Goal: Check status: Check status

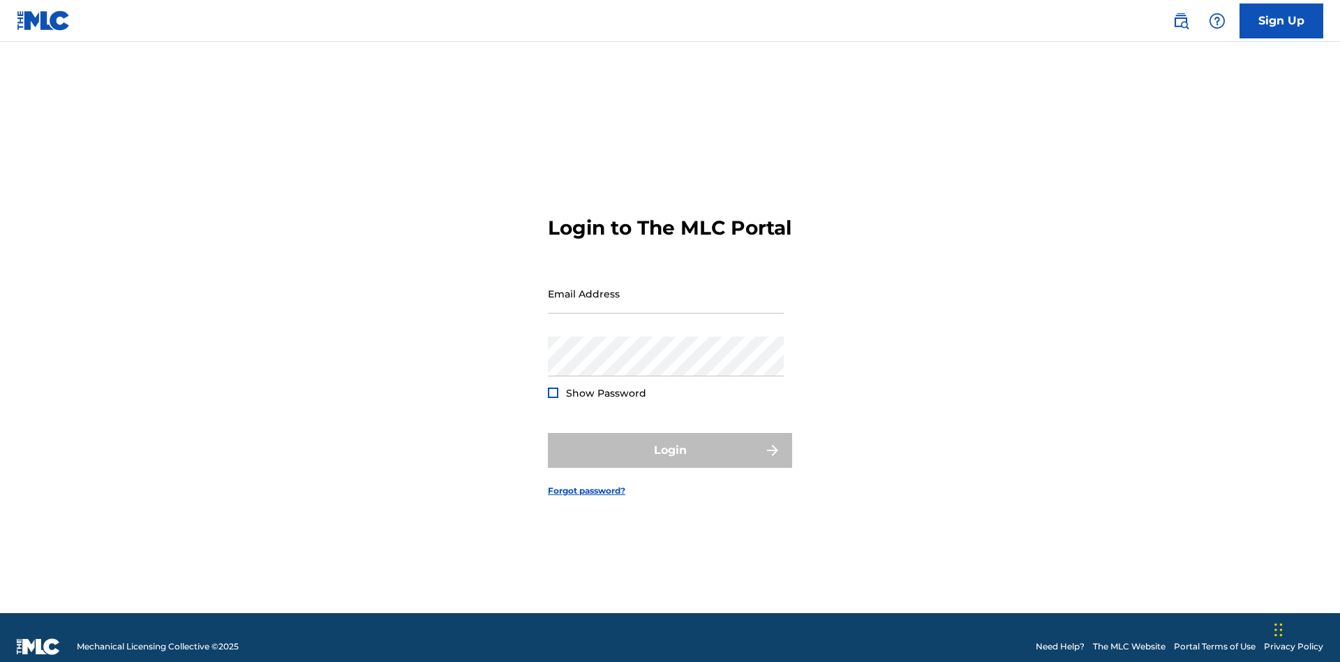
scroll to position [18, 0]
click at [666, 287] on input "Email Address" at bounding box center [666, 294] width 236 height 40
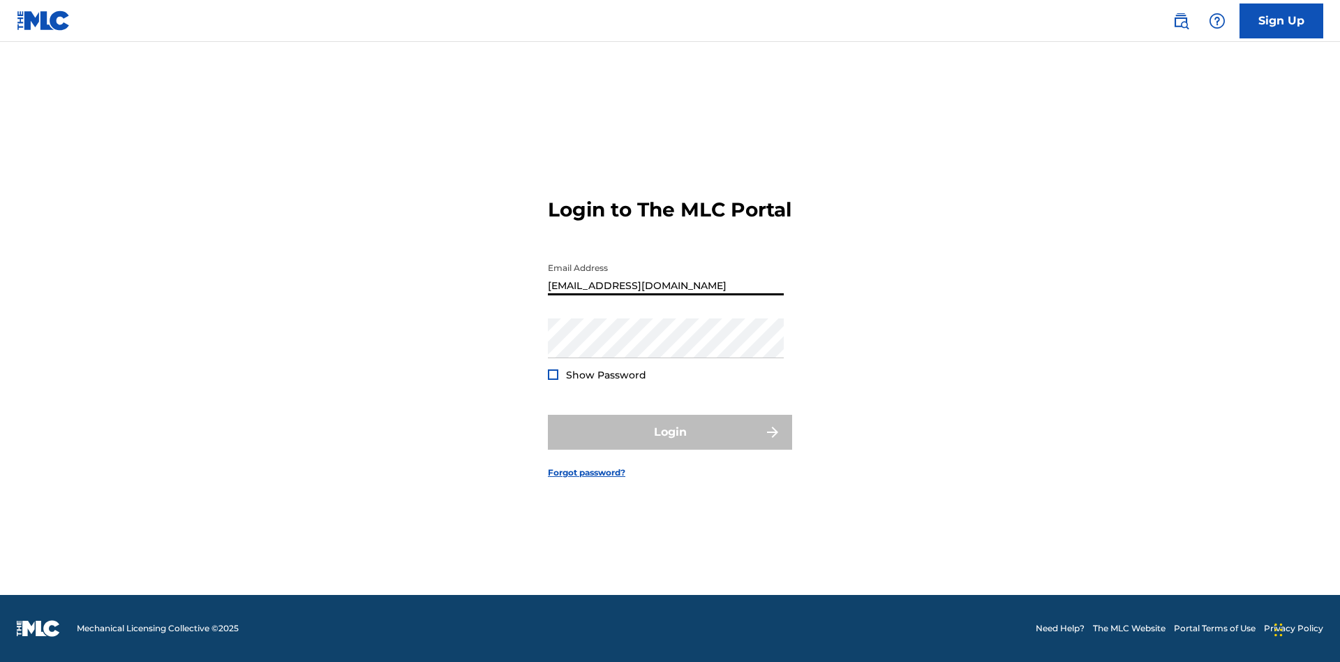
type input "[EMAIL_ADDRESS][DOMAIN_NAME]"
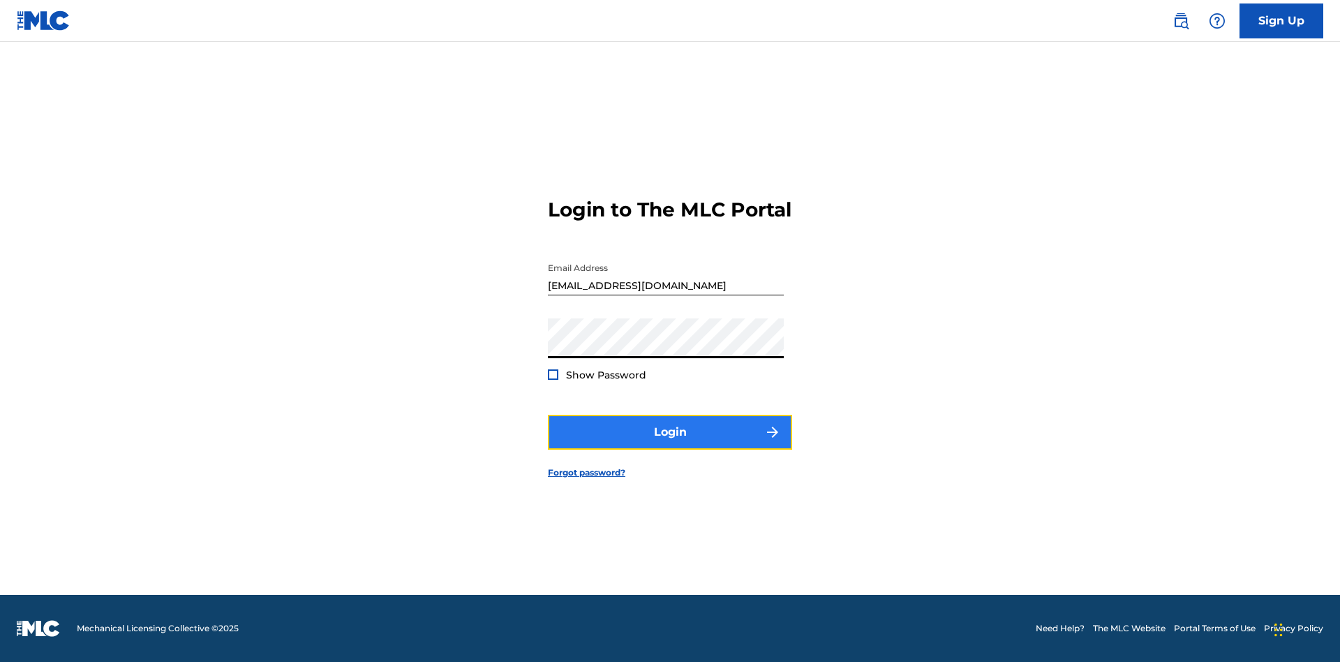
click at [670, 444] on button "Login" at bounding box center [670, 432] width 244 height 35
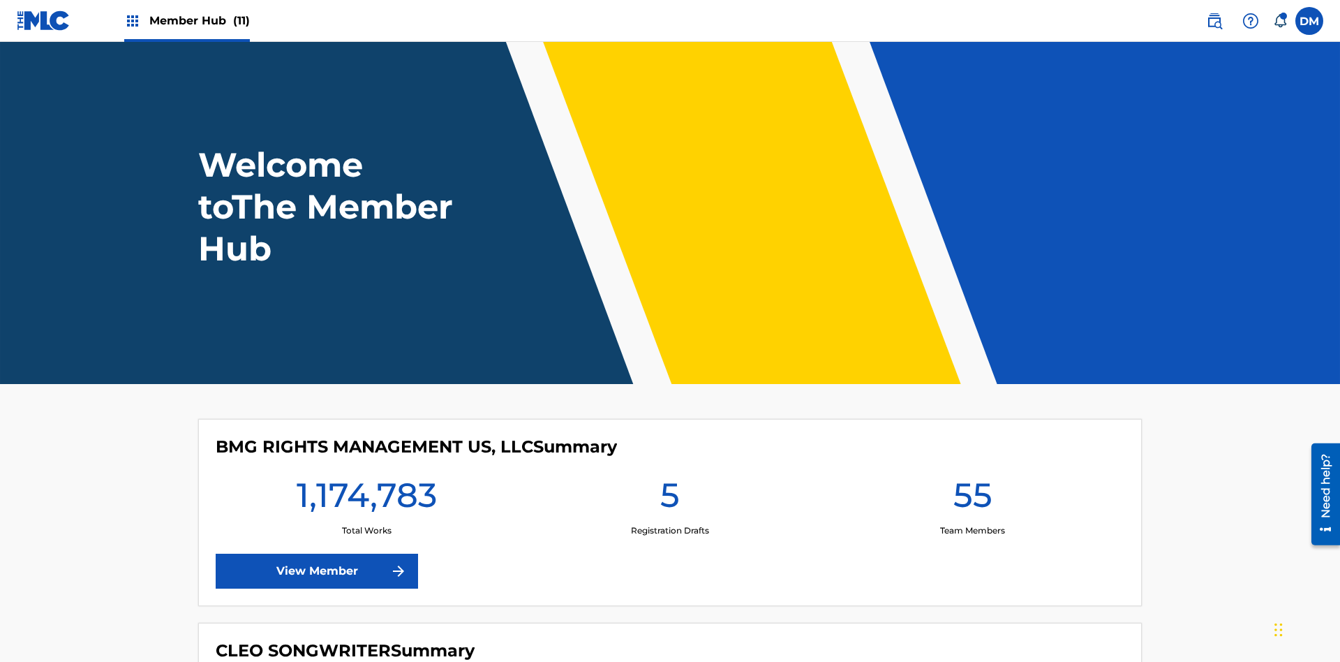
scroll to position [60, 0]
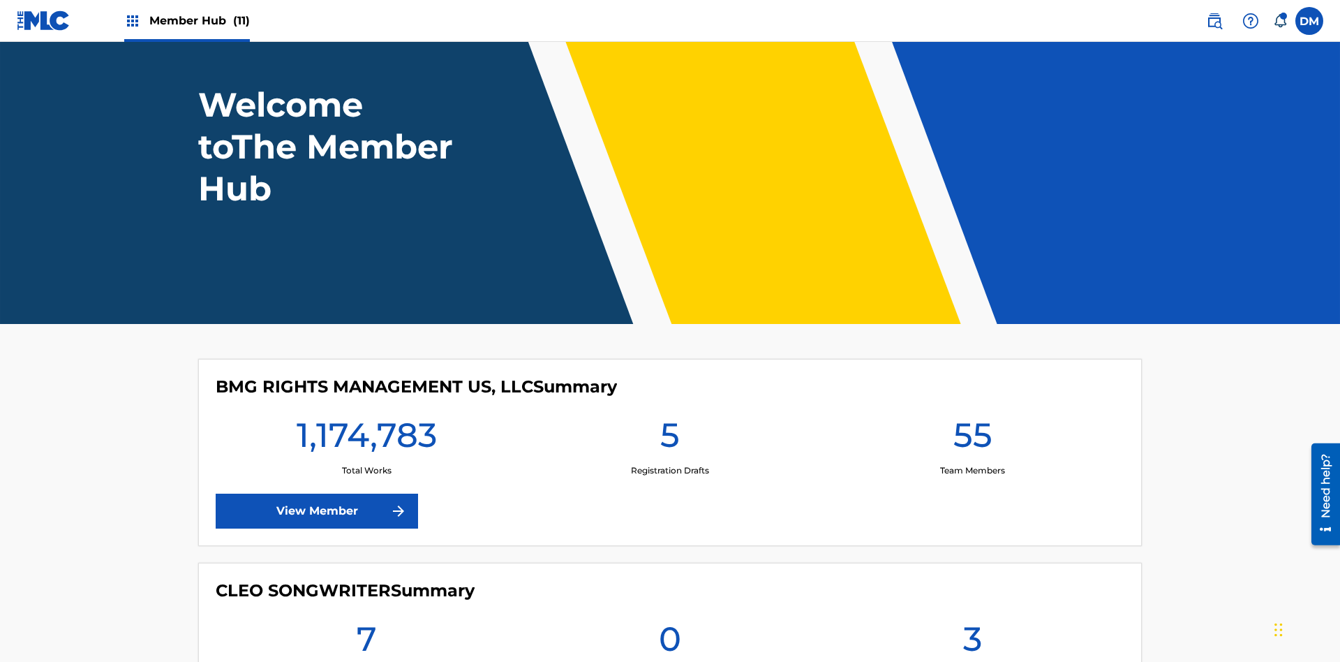
click at [199, 20] on span "Member Hub (11)" at bounding box center [199, 21] width 101 height 16
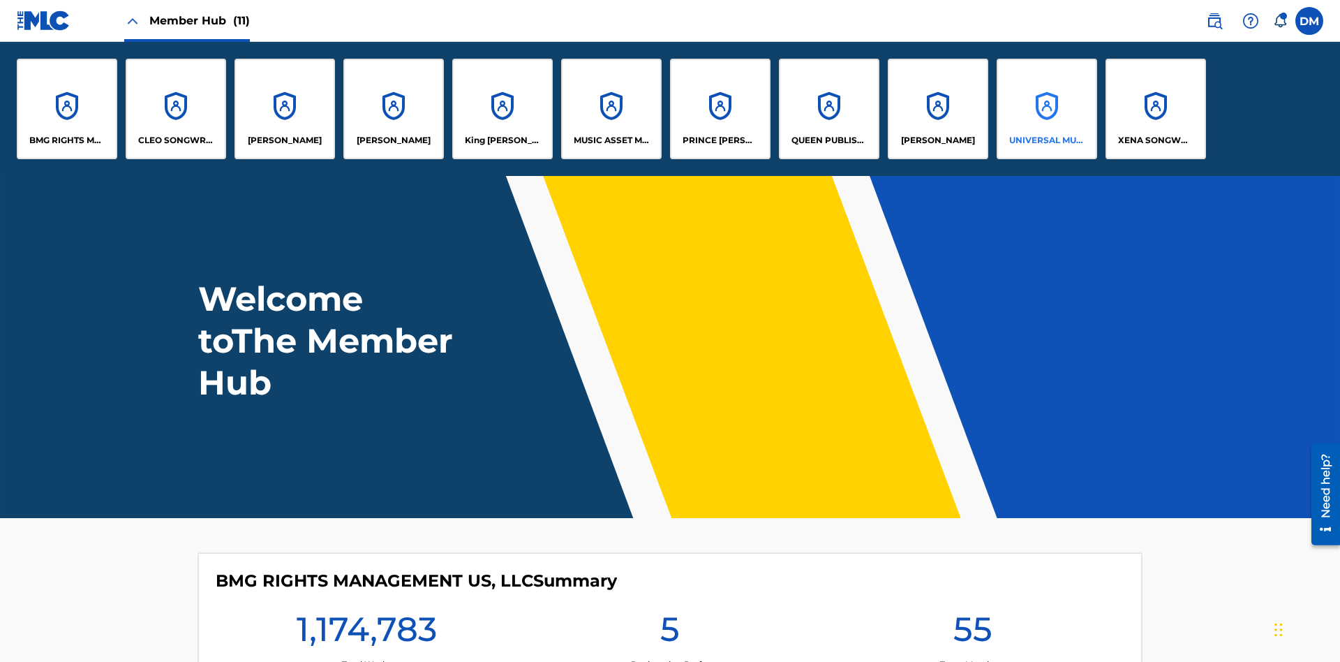
click at [1046, 140] on p "UNIVERSAL MUSIC PUB GROUP" at bounding box center [1047, 140] width 76 height 13
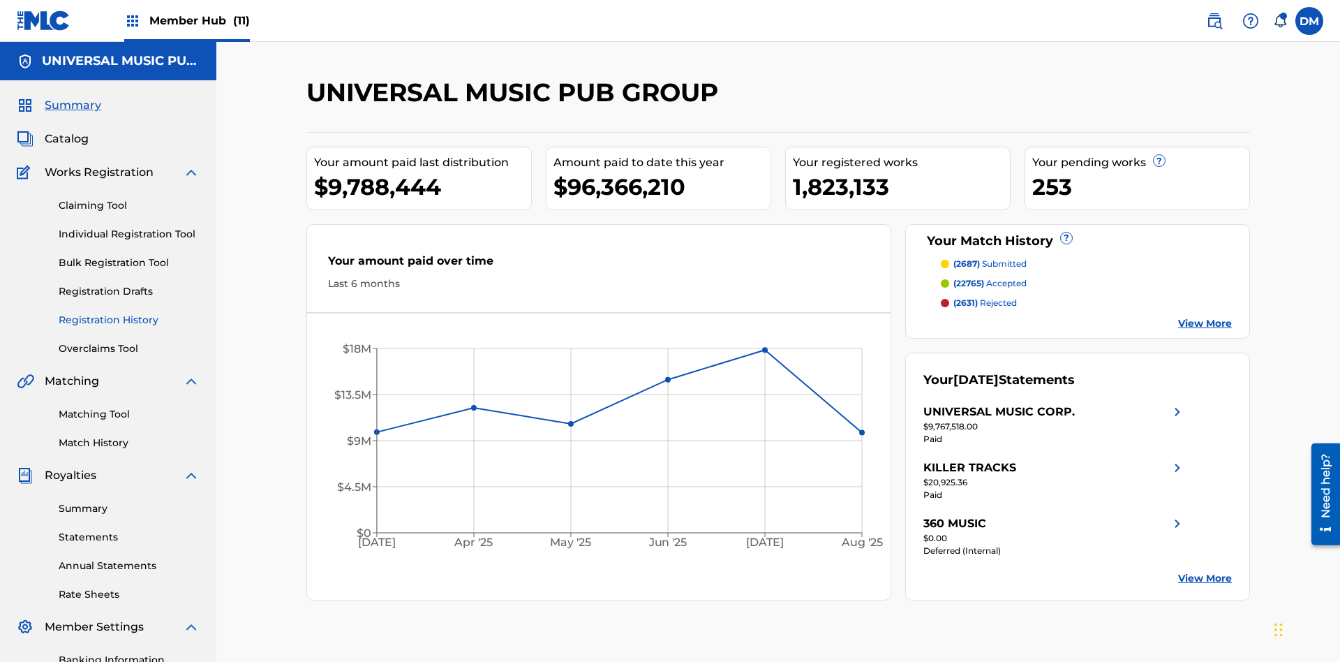
click at [129, 313] on link "Registration History" at bounding box center [129, 320] width 141 height 15
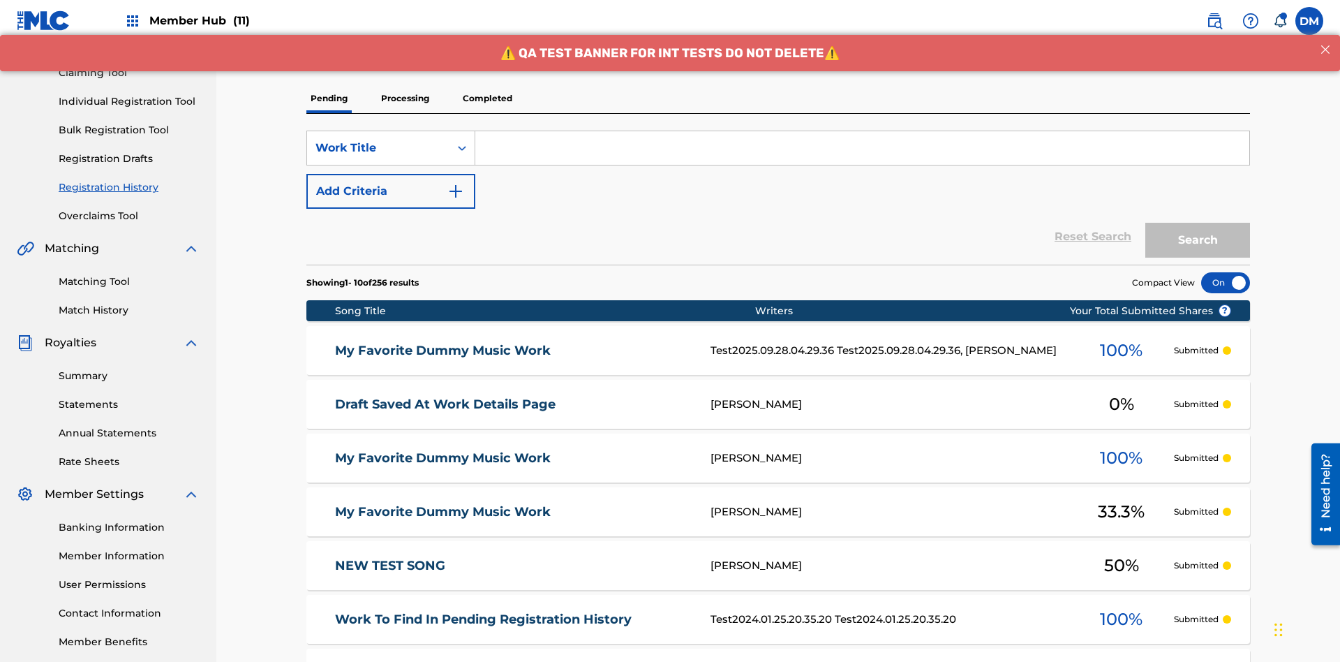
click at [487, 98] on p "Completed" at bounding box center [488, 98] width 58 height 29
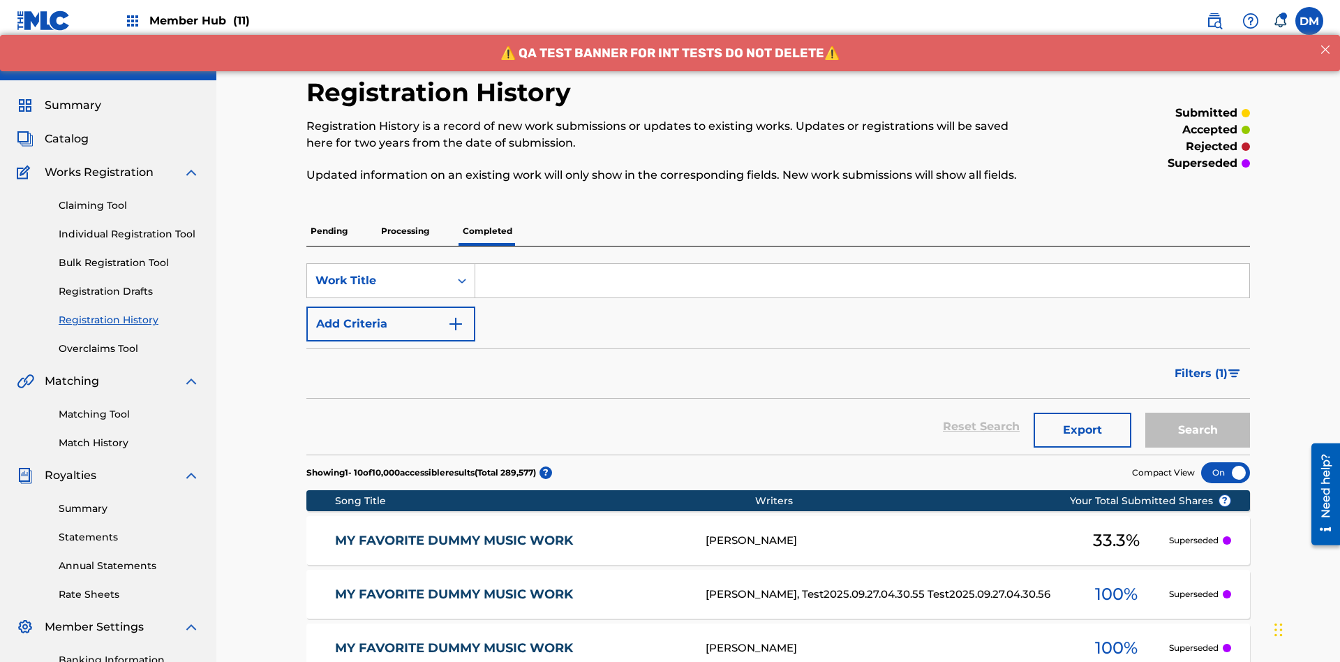
scroll to position [188, 0]
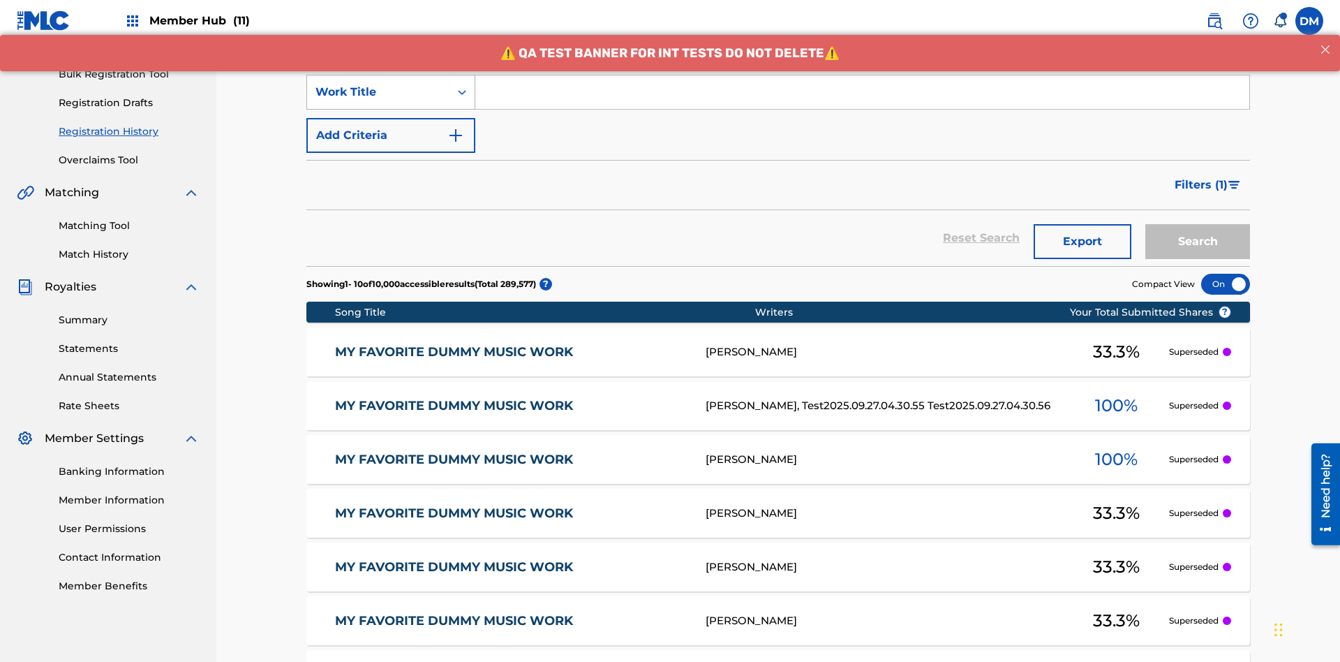
click at [378, 92] on div "Work Title" at bounding box center [379, 92] width 126 height 17
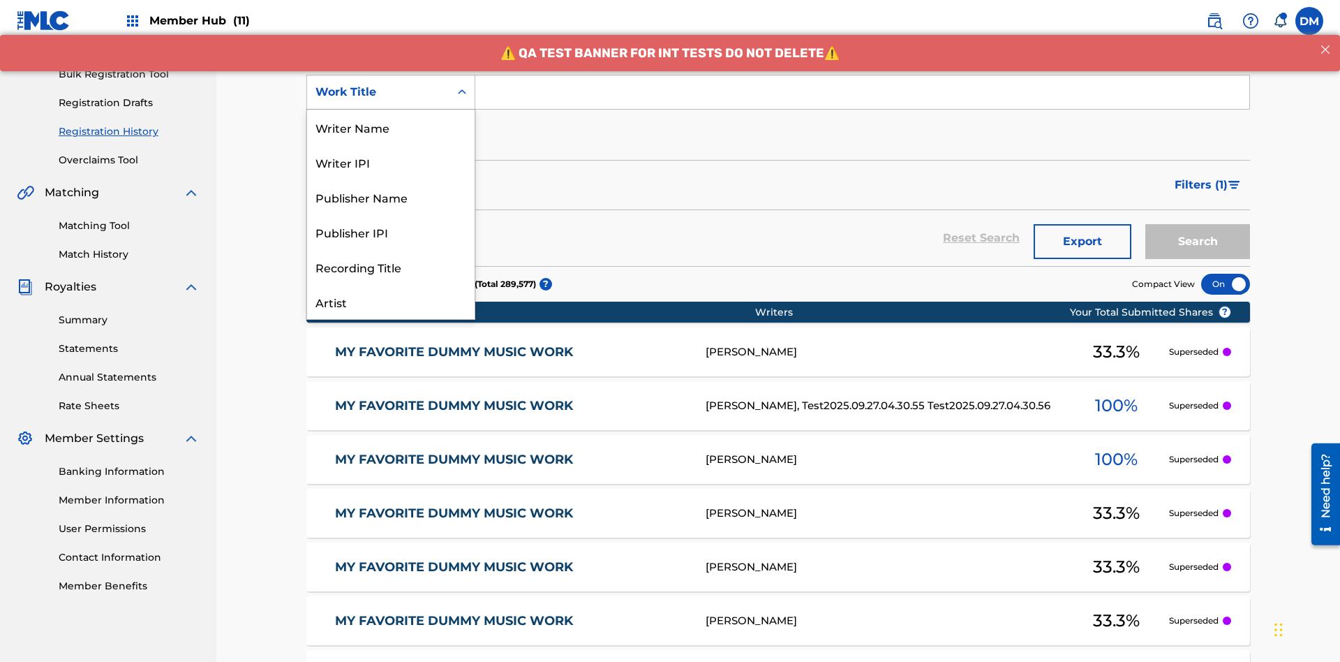
scroll to position [70, 0]
click at [391, 302] on div "Work Title" at bounding box center [391, 301] width 168 height 35
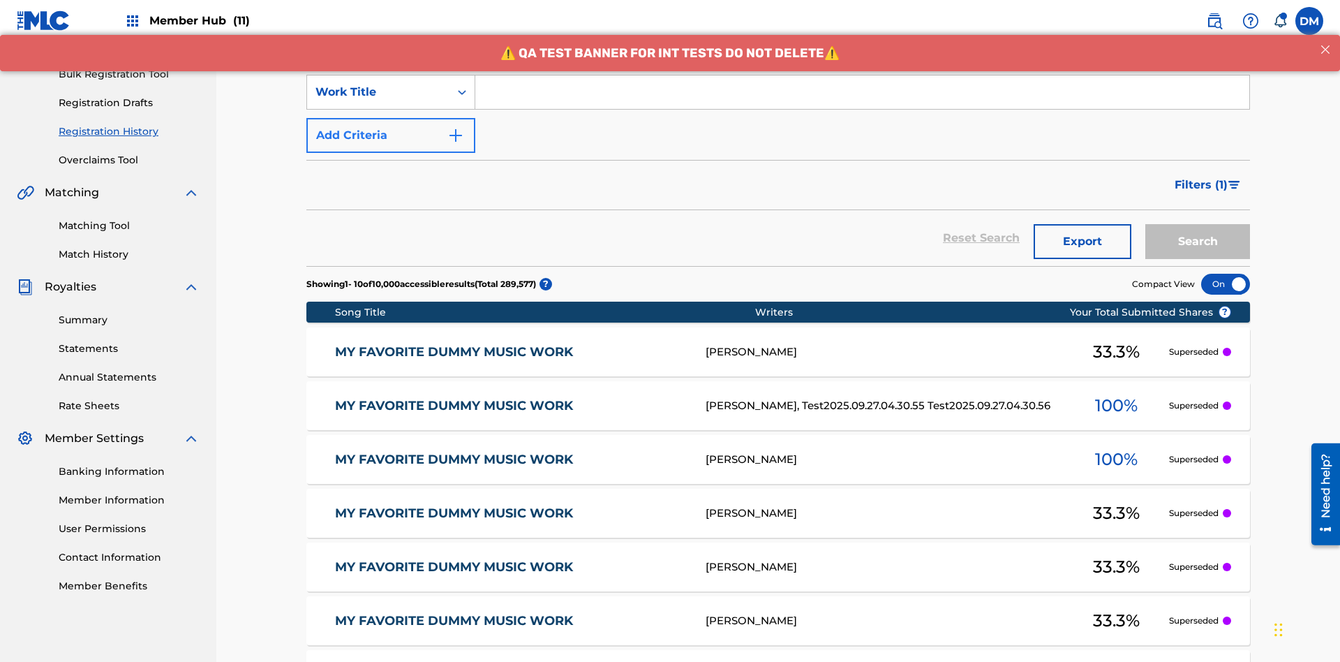
click at [391, 118] on button "Add Criteria" at bounding box center [390, 135] width 169 height 35
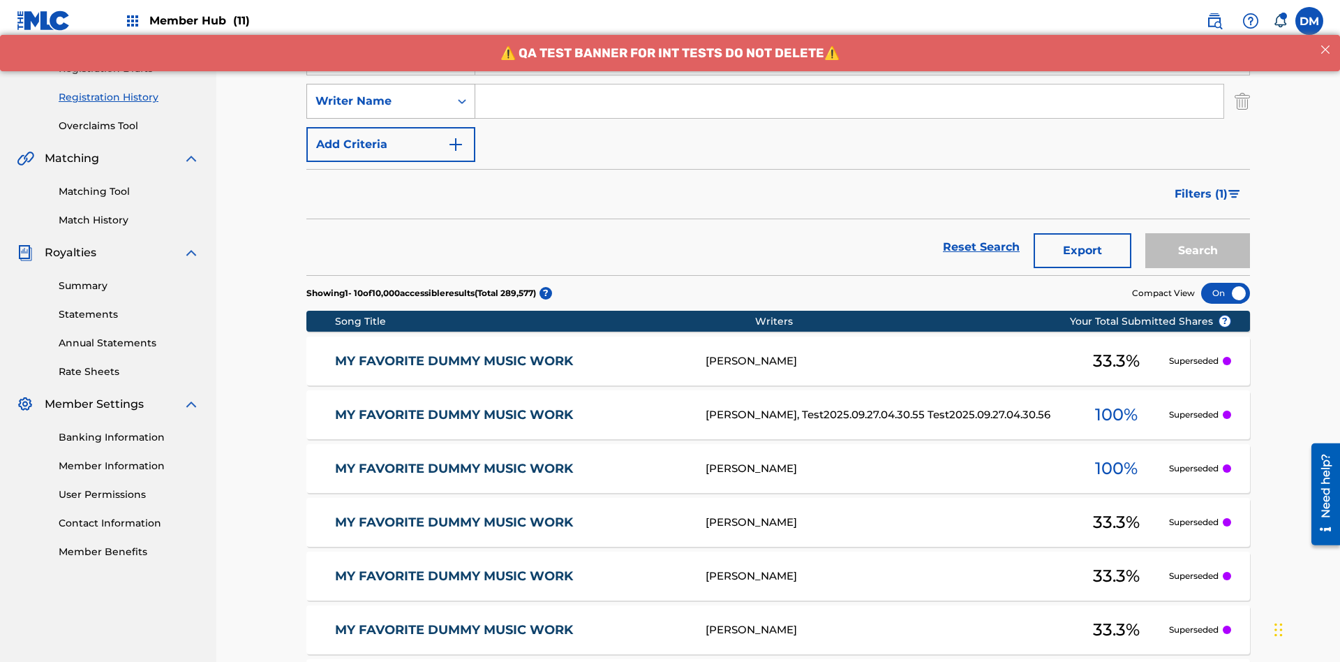
click at [378, 93] on div "Writer Name" at bounding box center [379, 101] width 126 height 17
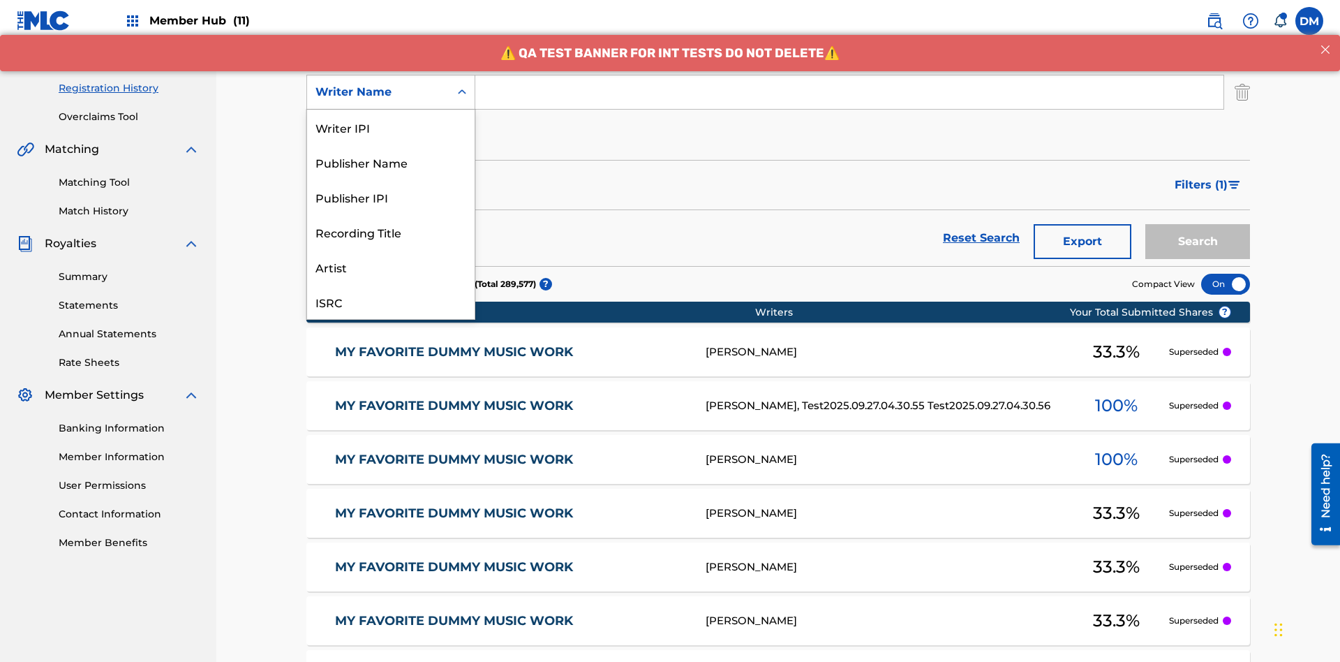
scroll to position [35, 0]
click at [391, 197] on div "Recording Title" at bounding box center [391, 196] width 168 height 35
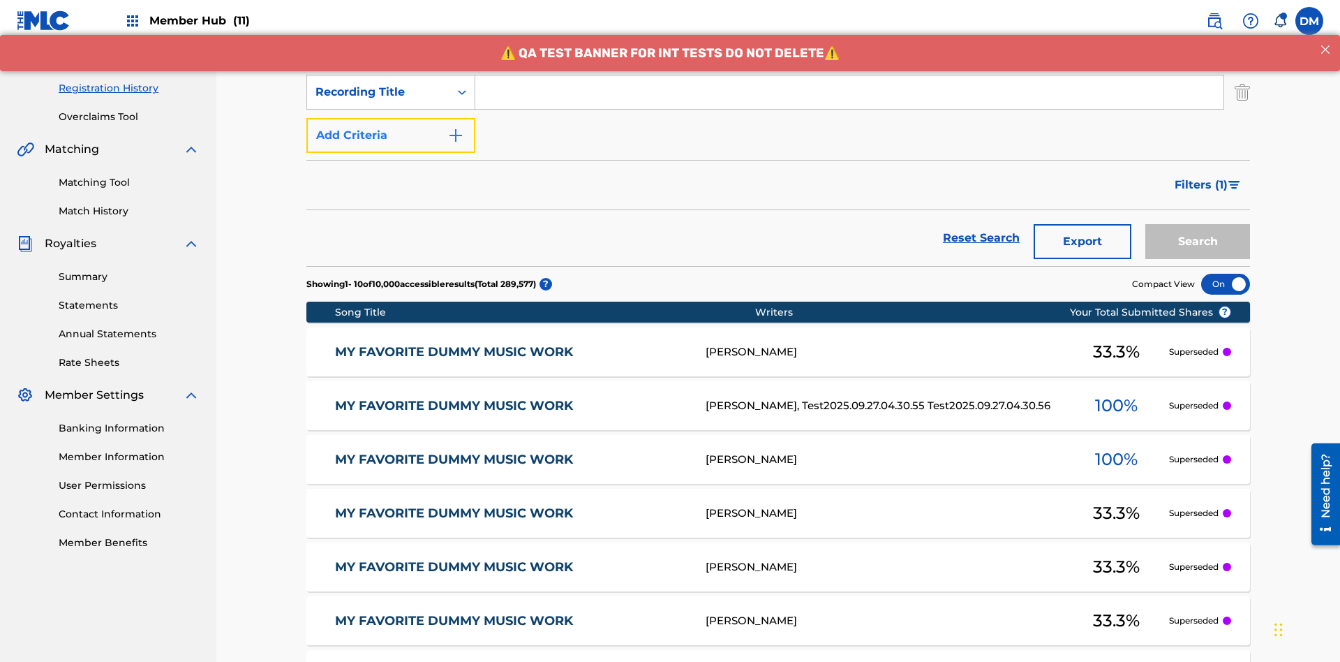
click at [391, 118] on button "Add Criteria" at bounding box center [390, 135] width 169 height 35
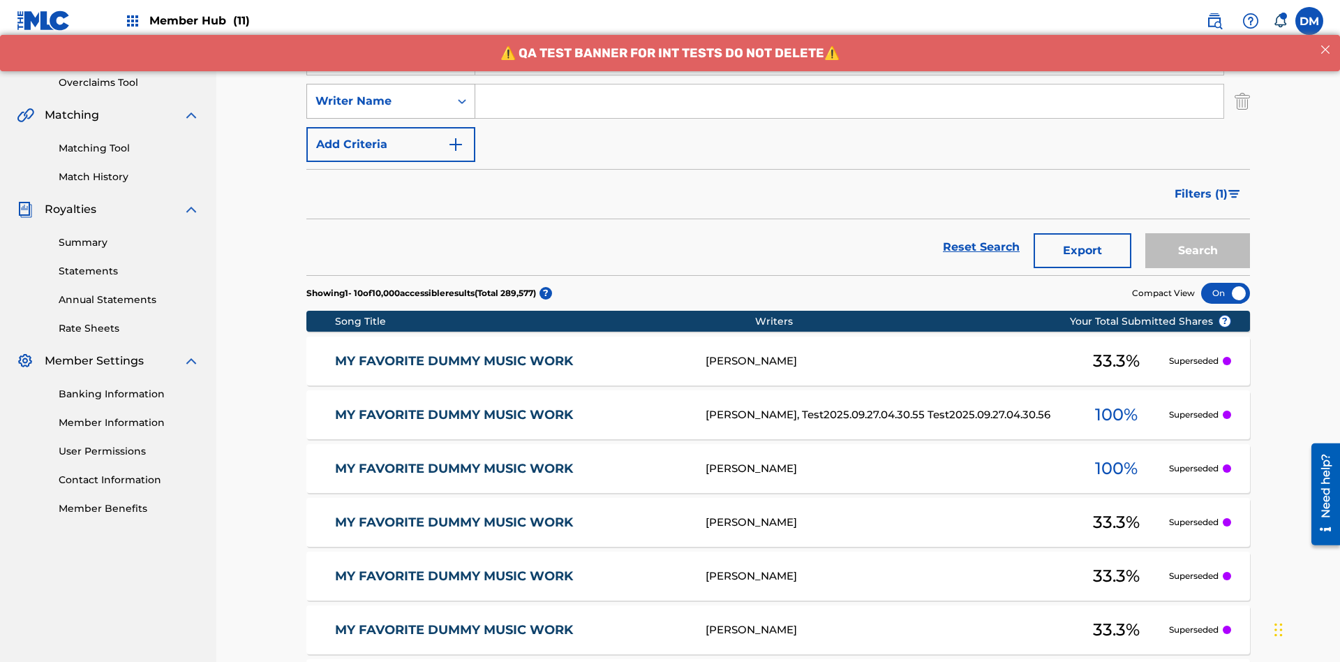
click at [378, 93] on div "Writer Name" at bounding box center [379, 101] width 126 height 17
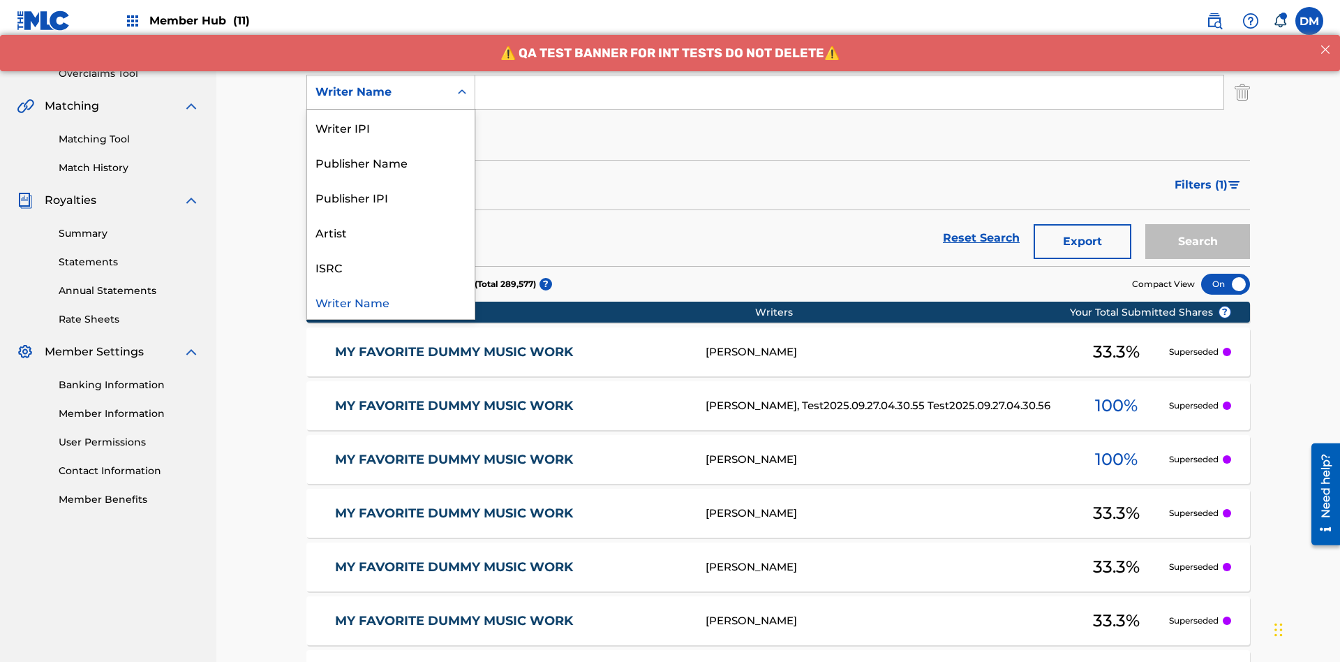
click at [391, 267] on div "ISRC" at bounding box center [391, 266] width 168 height 35
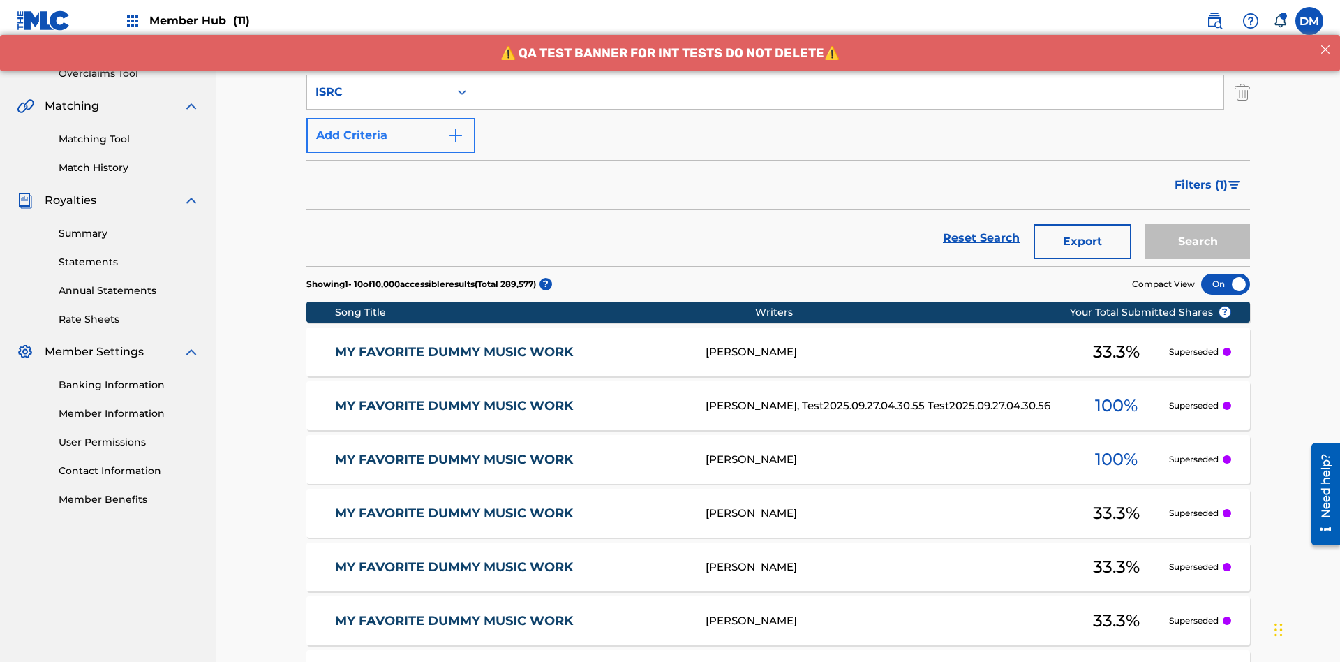
click at [391, 118] on button "Add Criteria" at bounding box center [390, 135] width 169 height 35
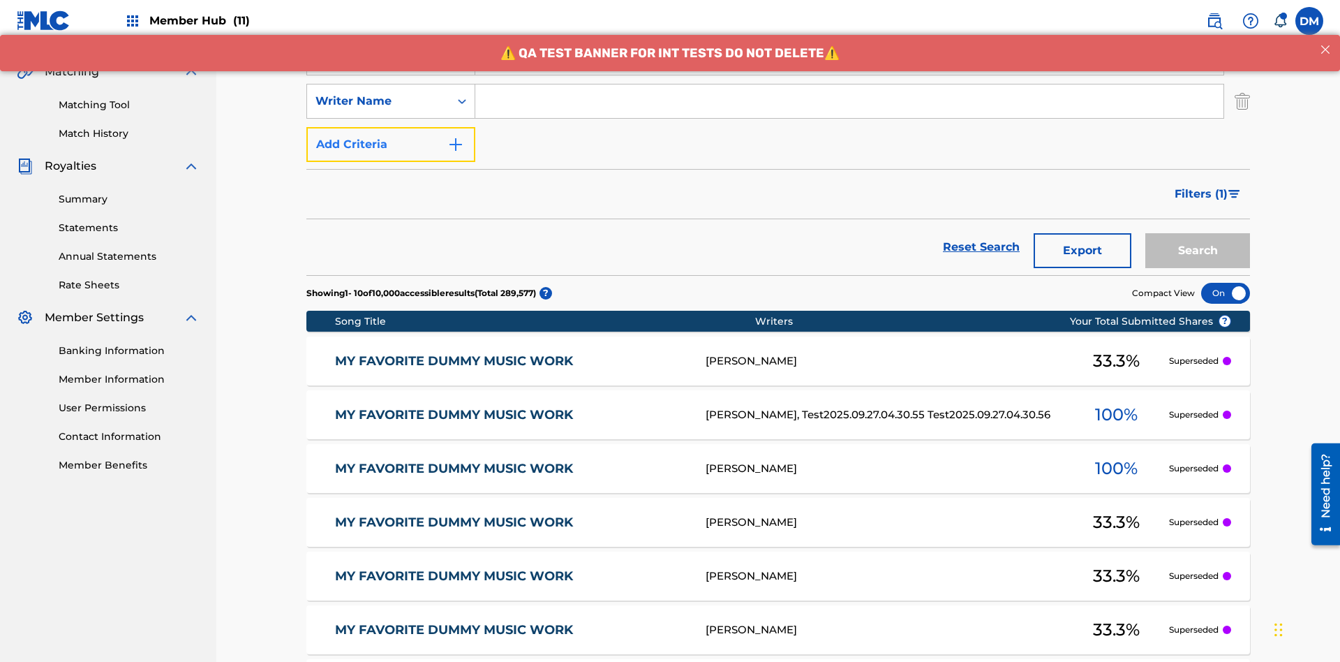
scroll to position [318, 0]
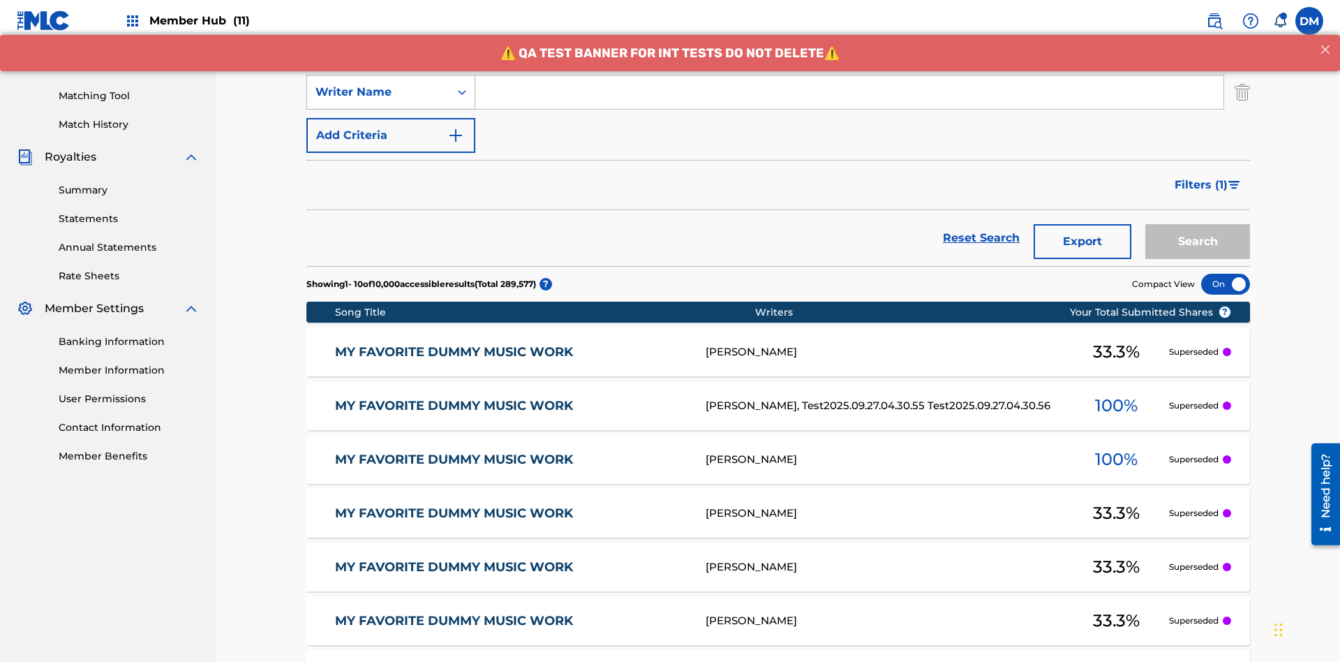
click at [378, 92] on div "Writer Name" at bounding box center [379, 92] width 126 height 17
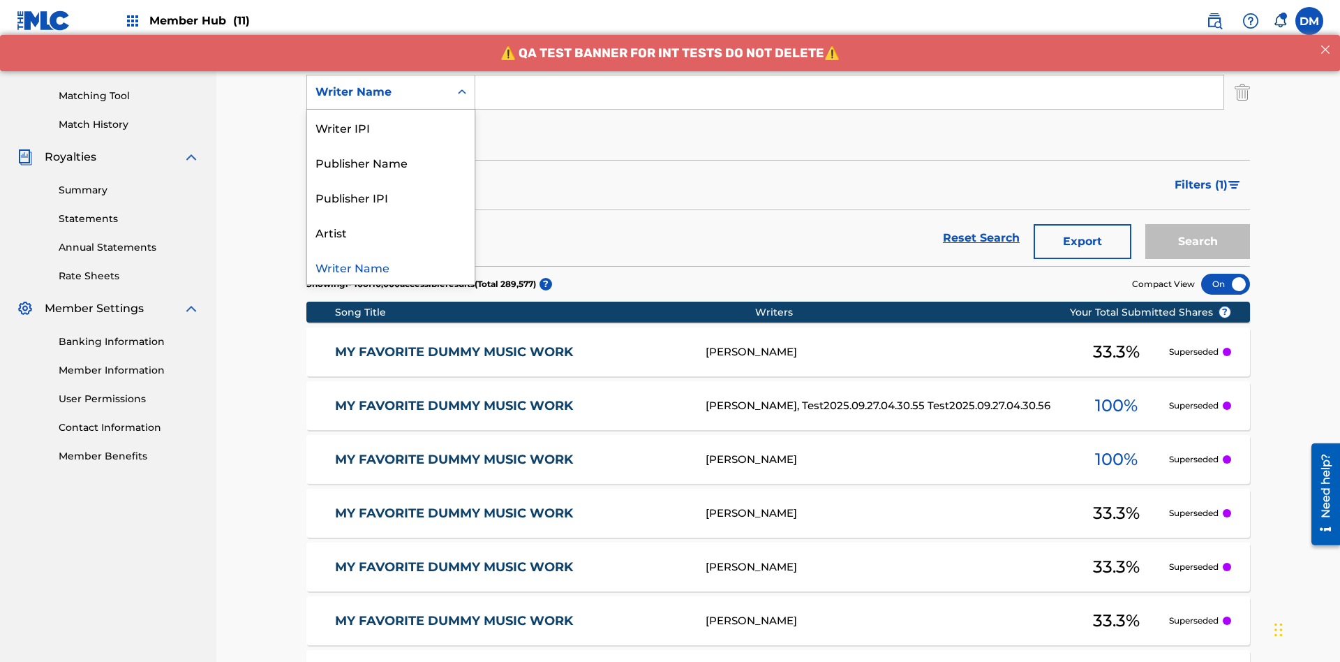
click at [391, 267] on div "Writer Name" at bounding box center [391, 266] width 168 height 35
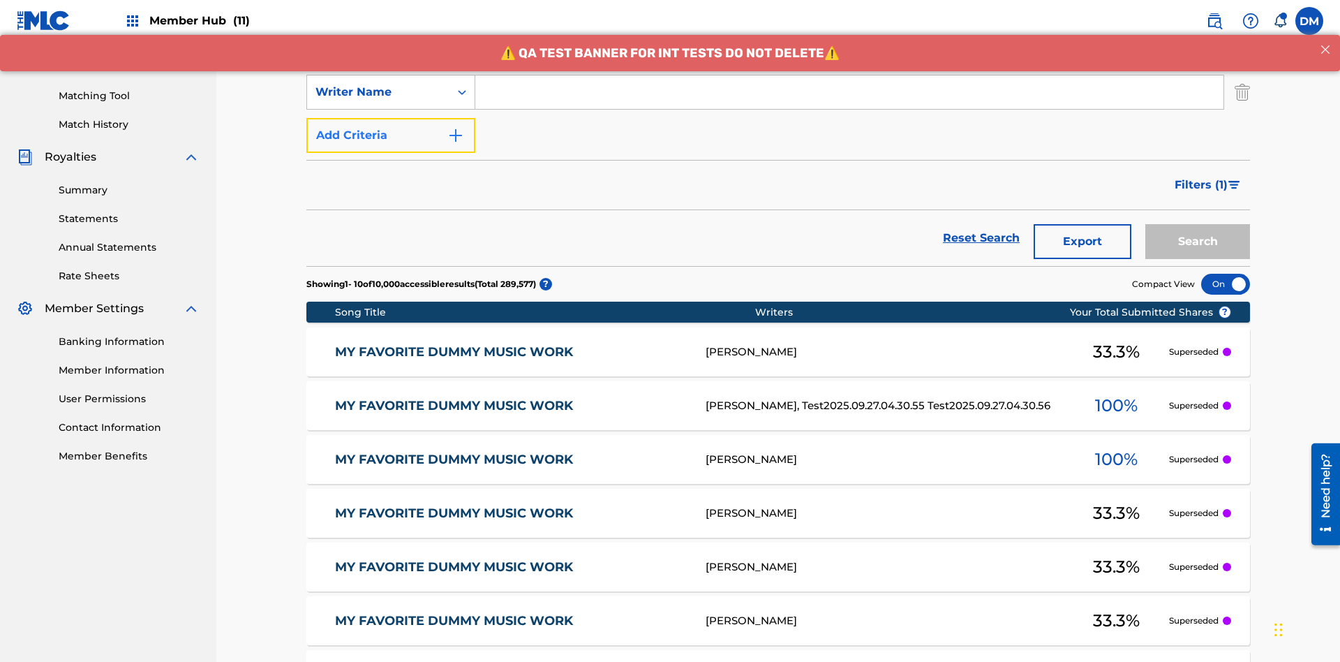
click at [391, 118] on button "Add Criteria" at bounding box center [390, 135] width 169 height 35
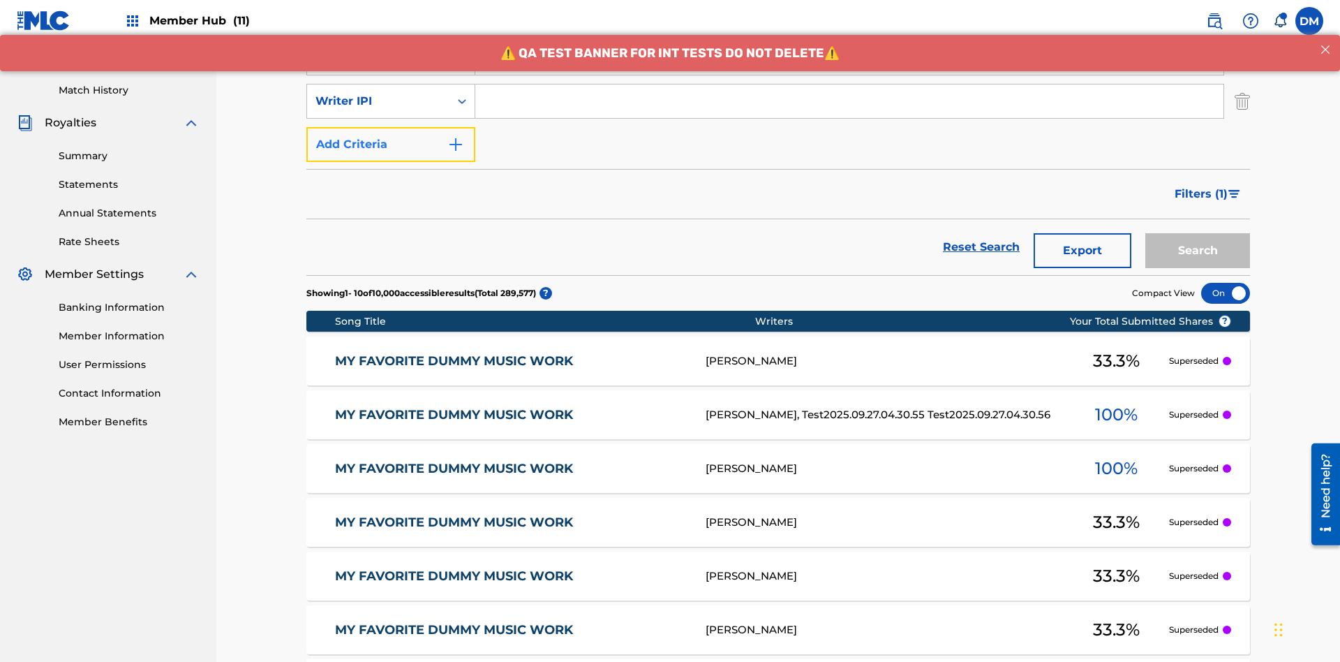
scroll to position [362, 0]
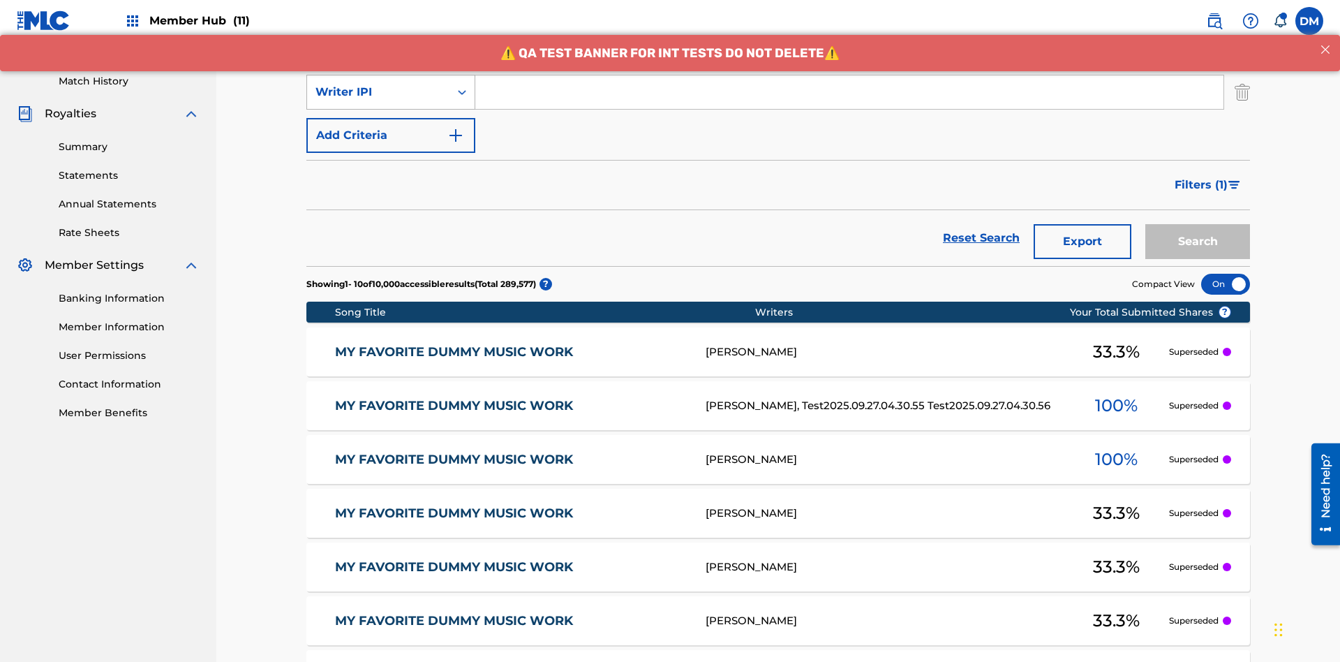
click at [378, 92] on div "Writer IPI" at bounding box center [379, 92] width 126 height 17
click at [391, 127] on div "Publisher Name" at bounding box center [391, 127] width 168 height 35
click at [391, 118] on button "Add Criteria" at bounding box center [390, 135] width 169 height 35
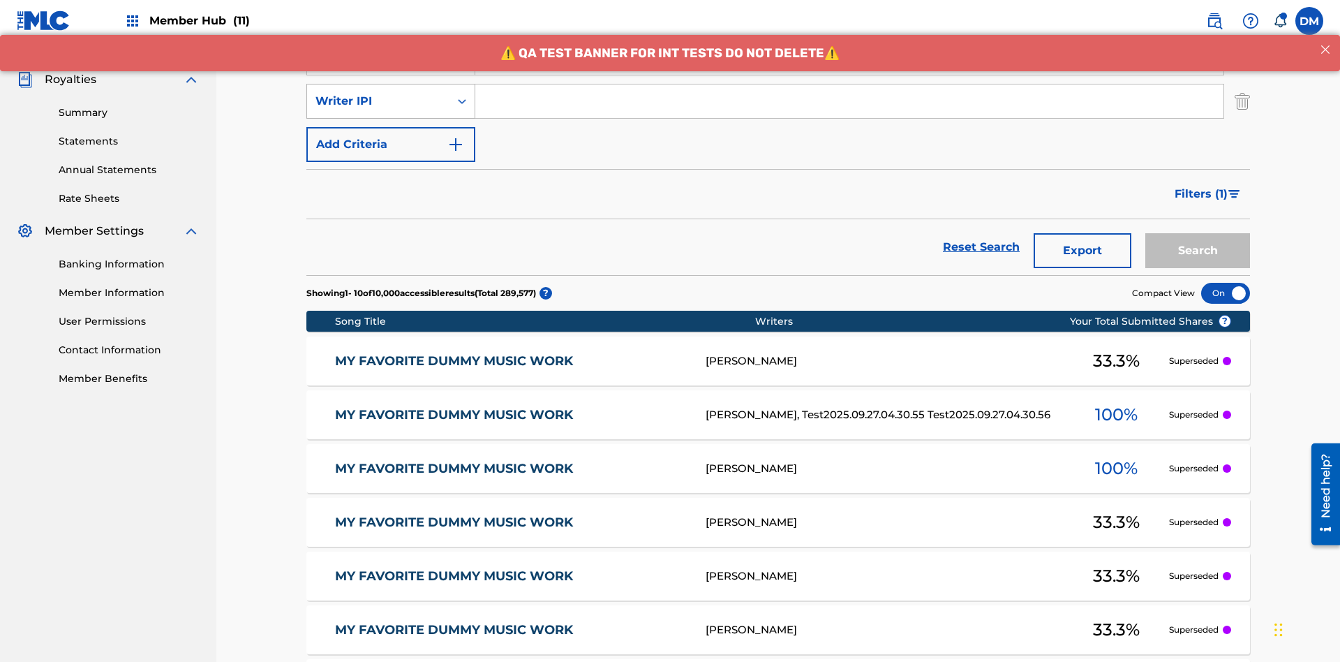
click at [378, 93] on div "Writer IPI" at bounding box center [379, 101] width 126 height 17
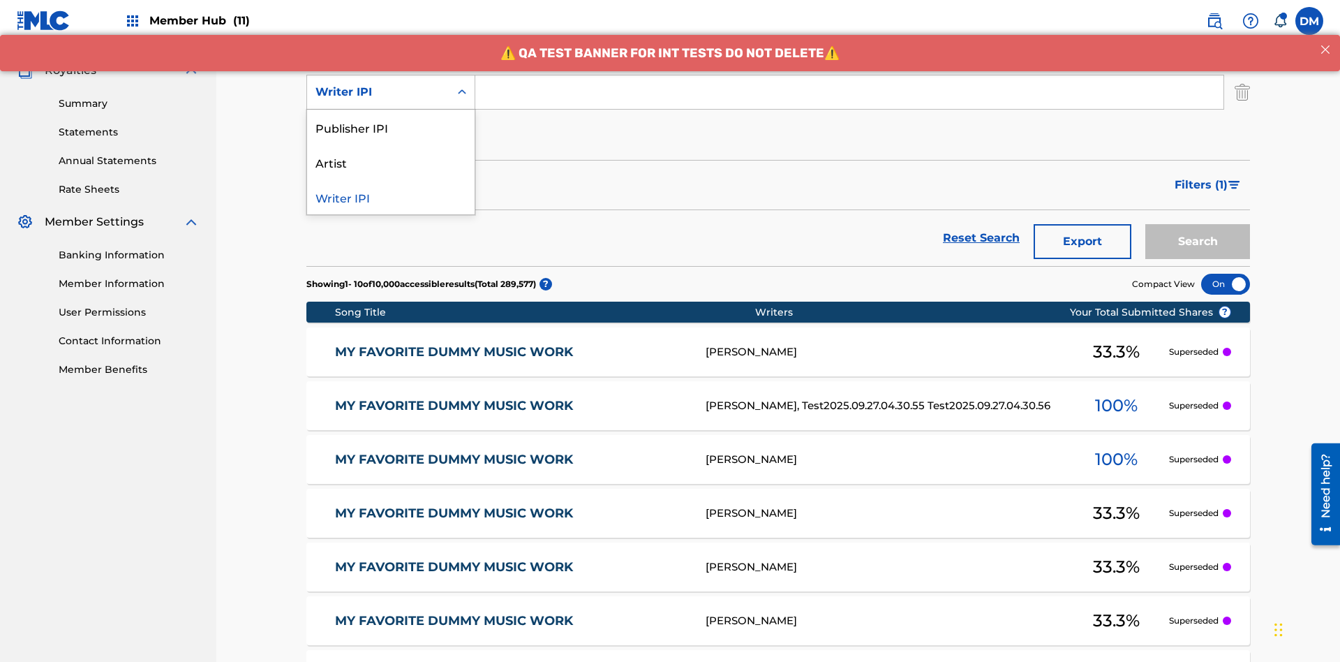
click at [391, 127] on div "Publisher IPI" at bounding box center [391, 127] width 168 height 35
click at [391, 118] on button "Add Criteria" at bounding box center [390, 135] width 169 height 35
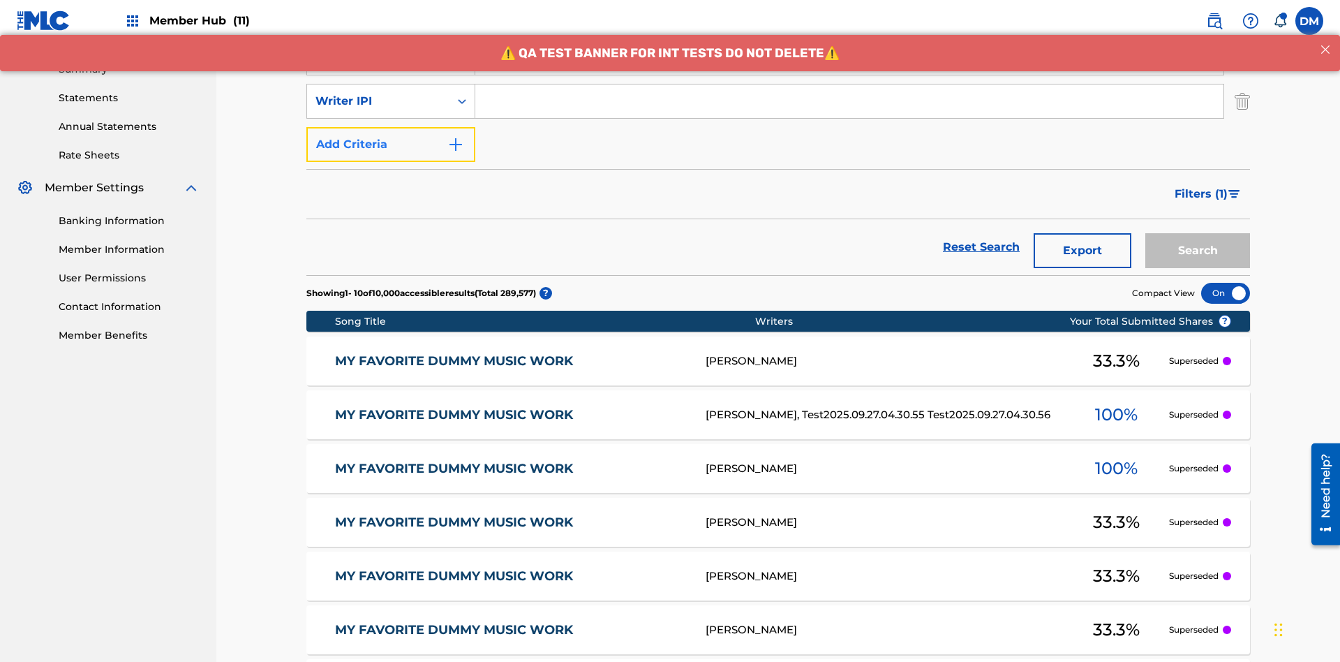
scroll to position [448, 0]
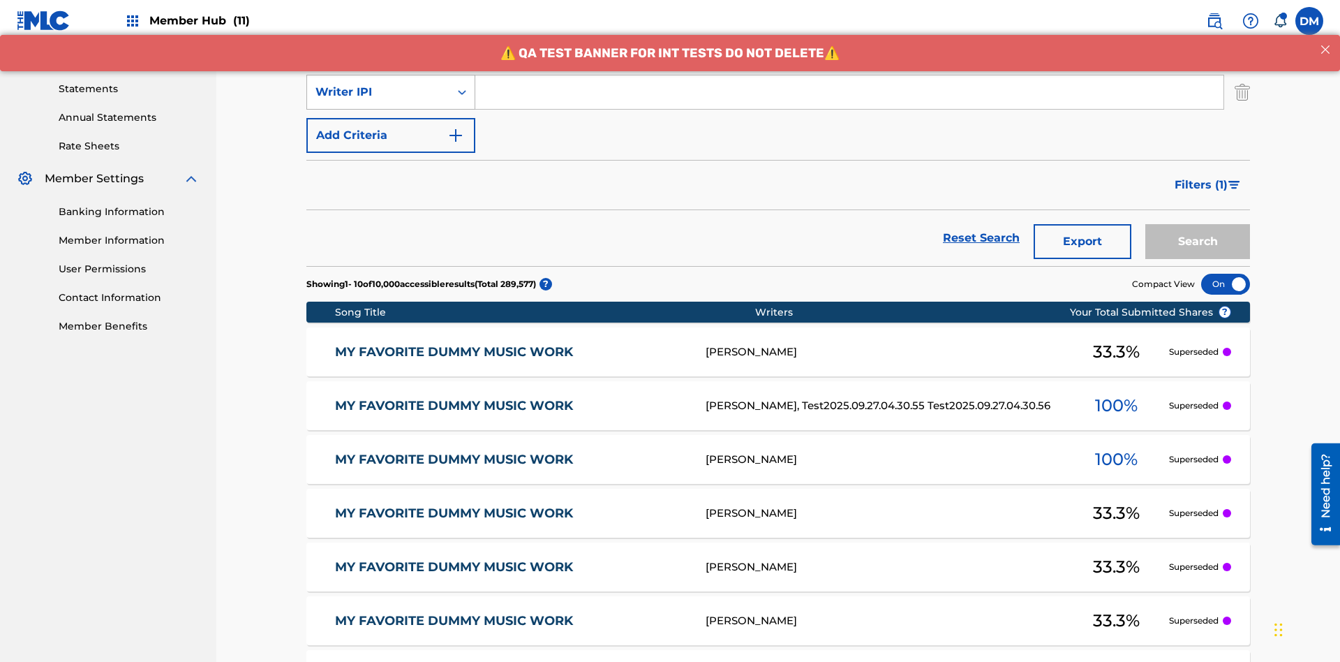
click at [378, 92] on div "Writer IPI" at bounding box center [379, 92] width 126 height 17
click at [391, 127] on div "Artist" at bounding box center [391, 127] width 168 height 35
click at [391, 118] on button "Add Criteria" at bounding box center [390, 135] width 169 height 35
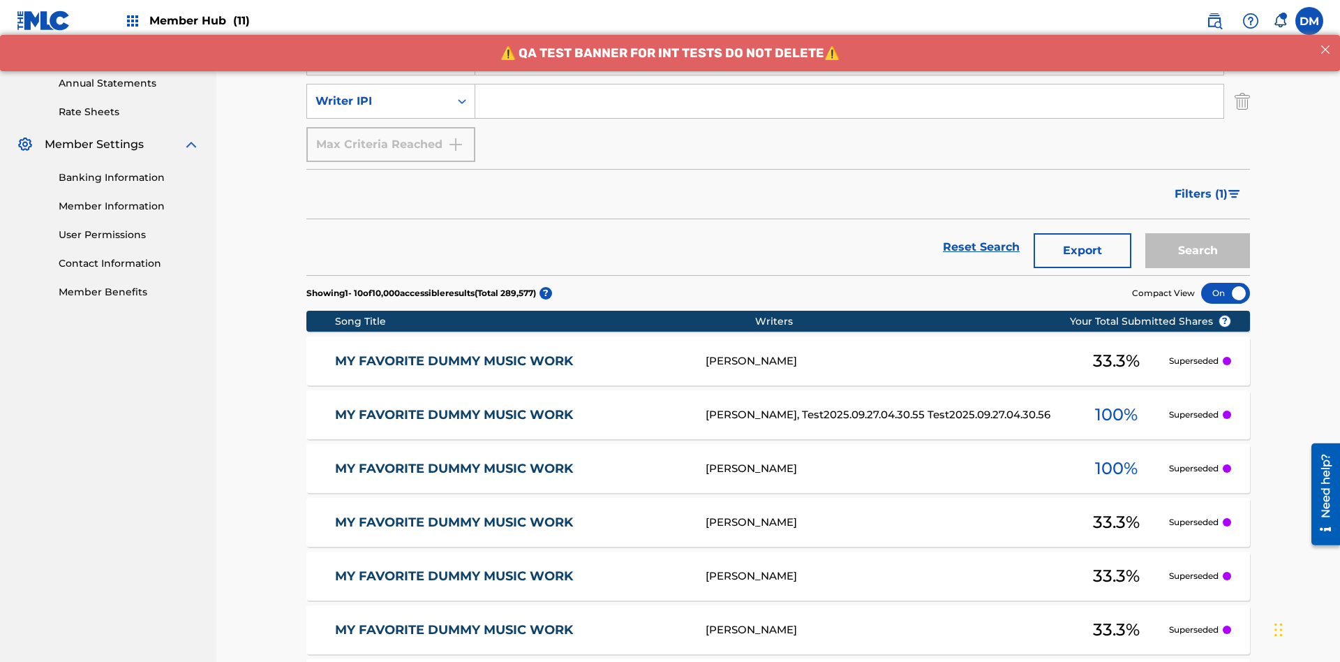
scroll to position [491, 0]
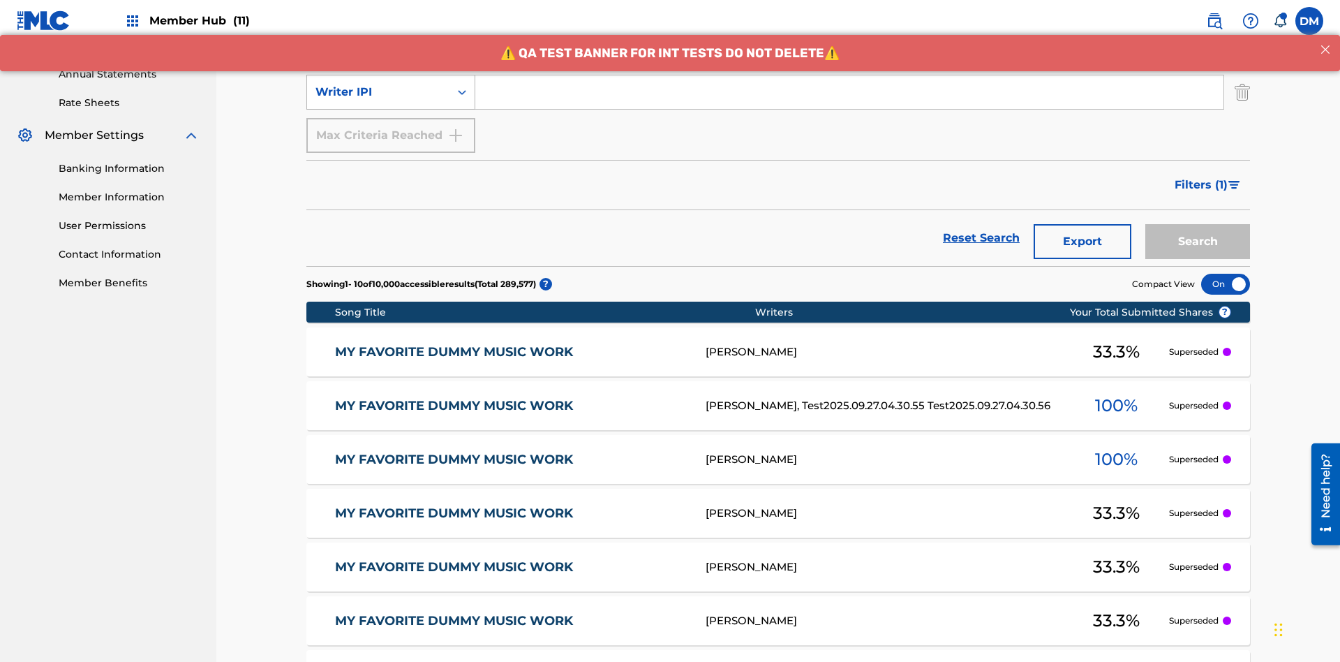
click at [378, 92] on div "Writer IPI" at bounding box center [379, 92] width 126 height 17
click at [391, 127] on div "Writer IPI" at bounding box center [391, 127] width 168 height 35
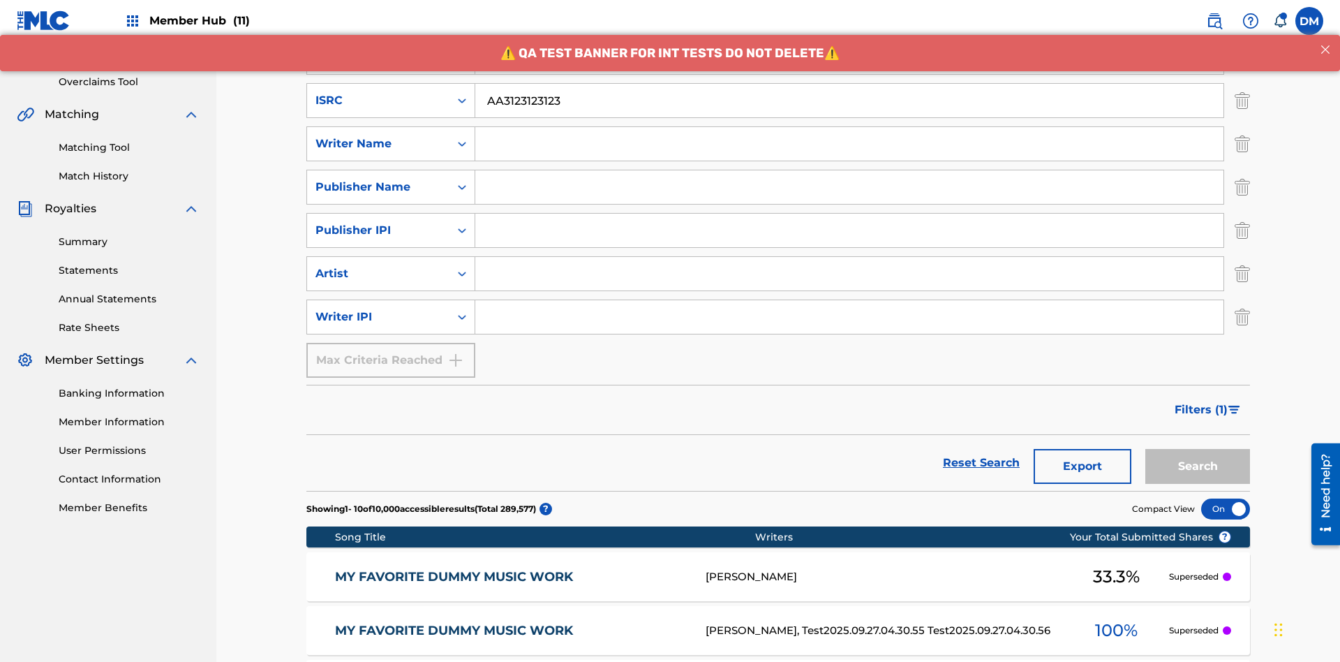
type input "AA3123123123"
click at [862, 31] on input "Search Form" at bounding box center [862, 14] width 774 height 34
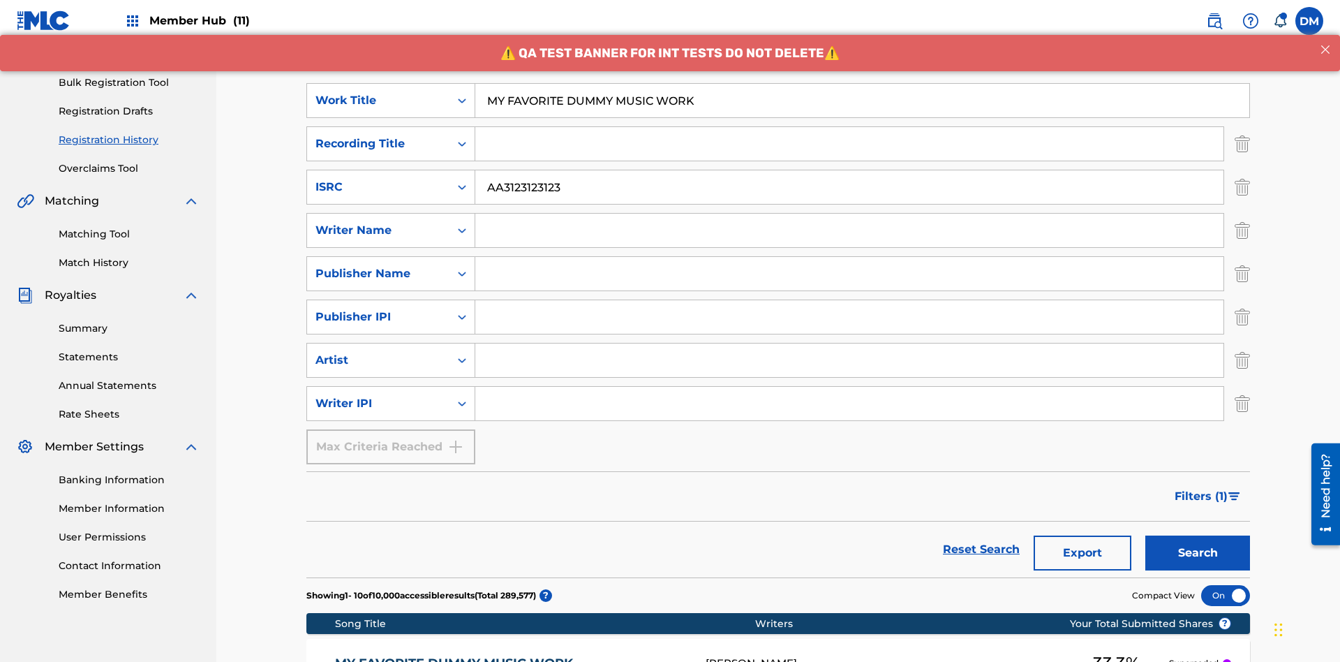
type input "MY FAVORITE DUMMY MUSIC WORK"
click at [849, 214] on input "Search Form" at bounding box center [849, 231] width 748 height 34
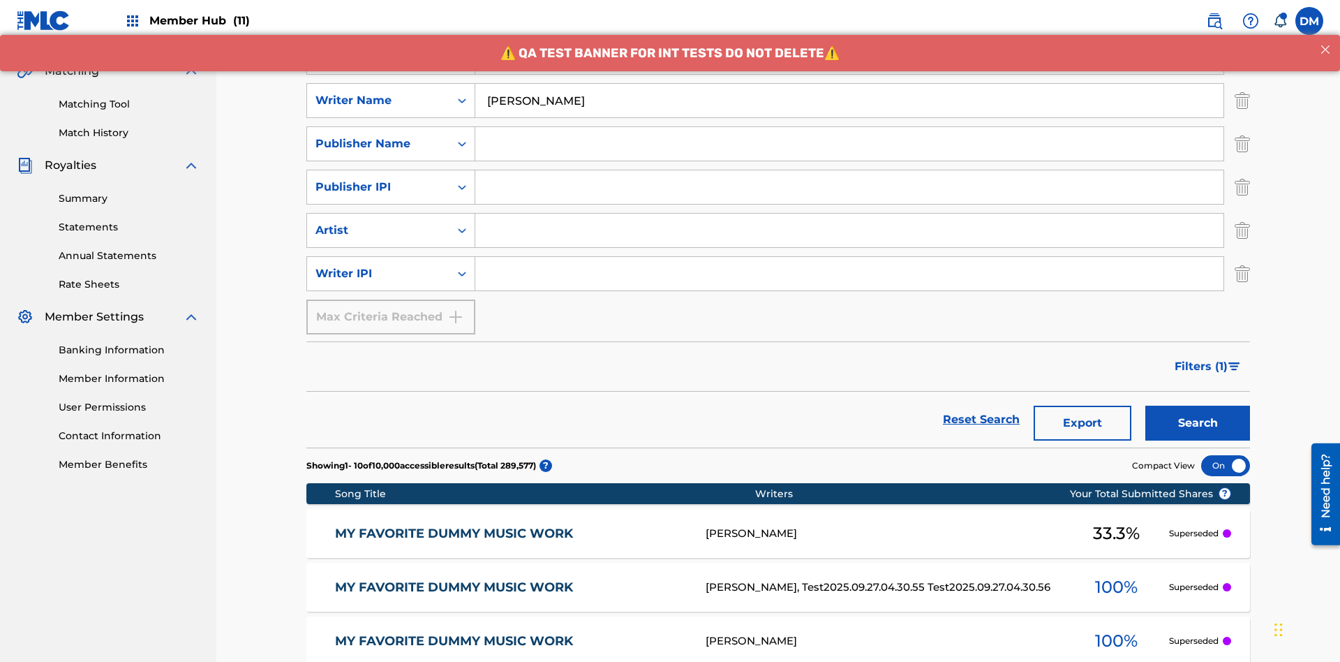
type input "[PERSON_NAME]"
click at [849, 257] on input "Search Form" at bounding box center [849, 274] width 748 height 34
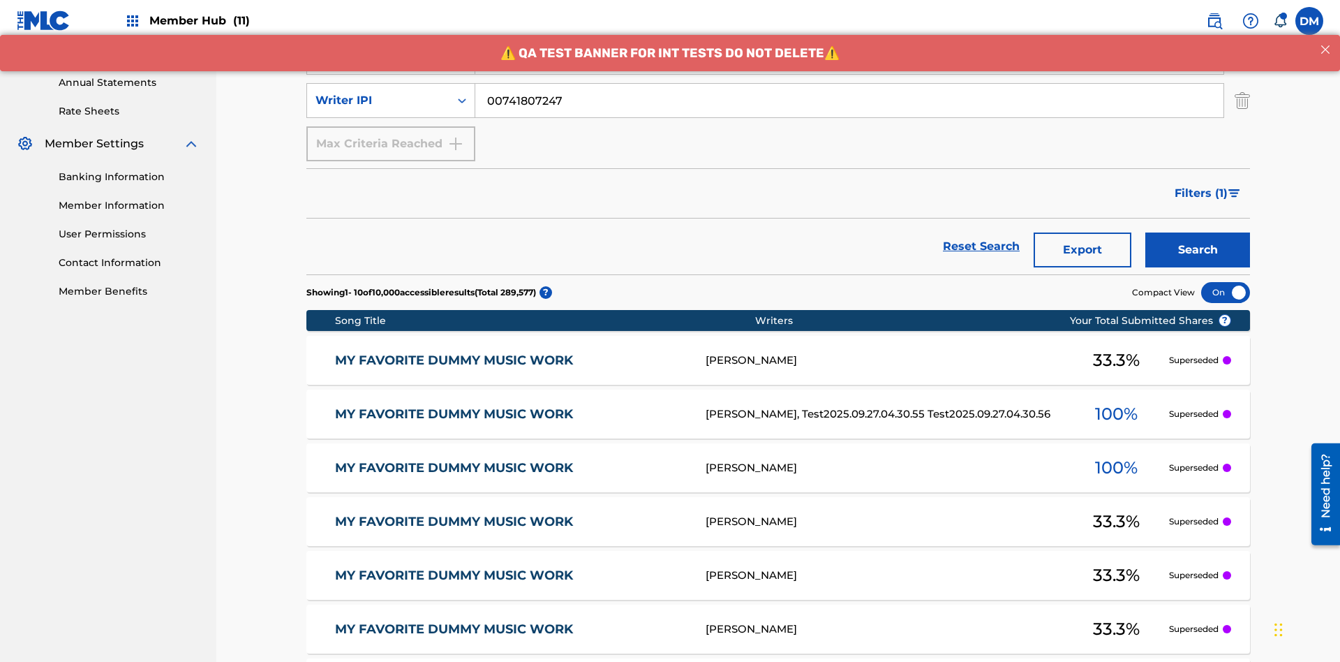
type input "00741807247"
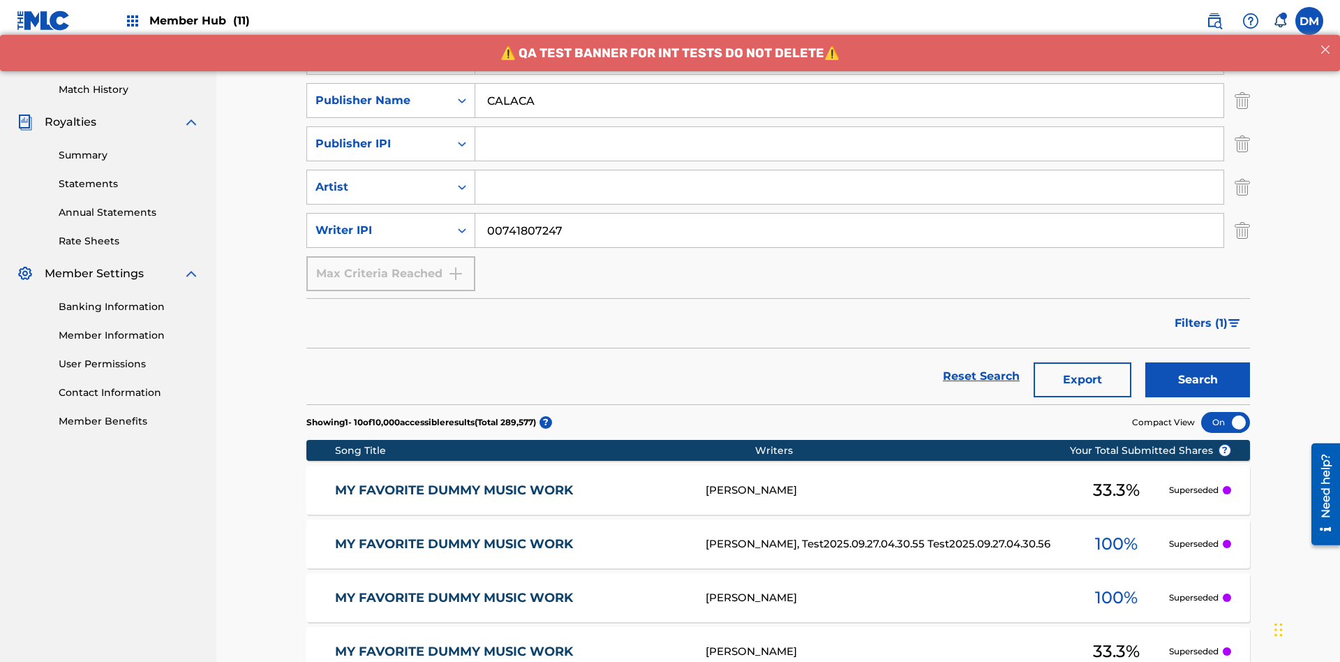
type input "CALACA"
click at [849, 127] on input "Search Form" at bounding box center [849, 144] width 748 height 34
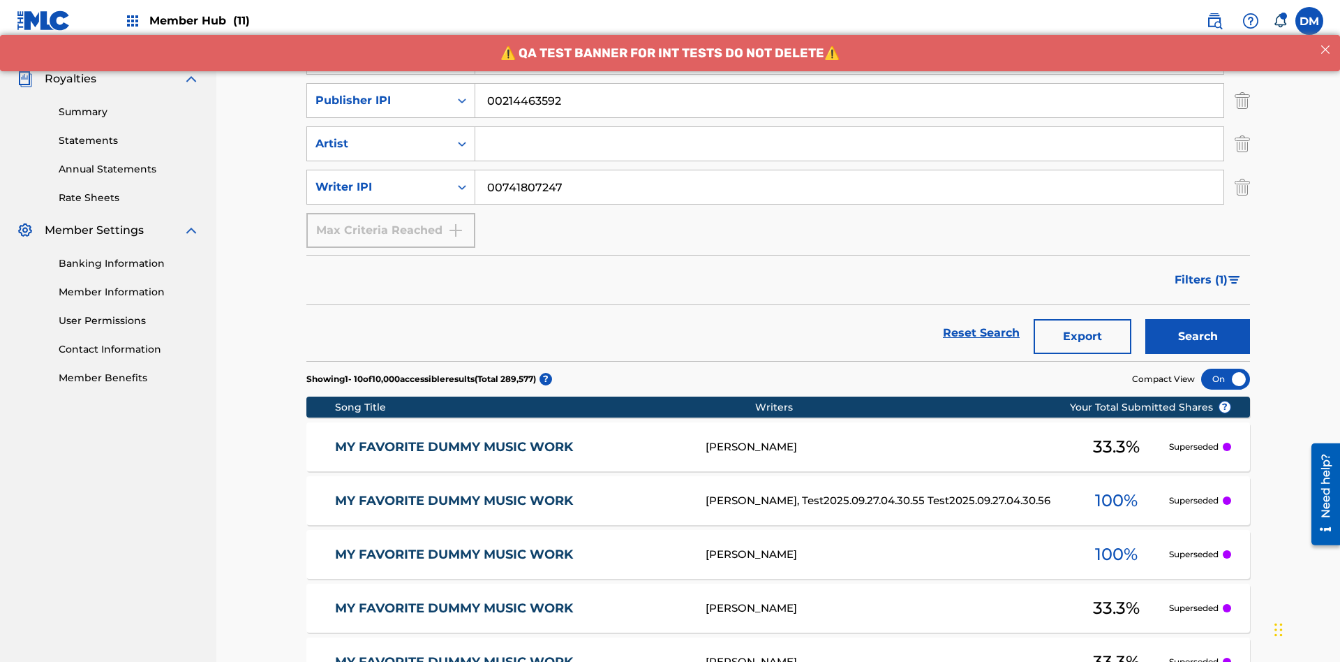
type input "00214463592"
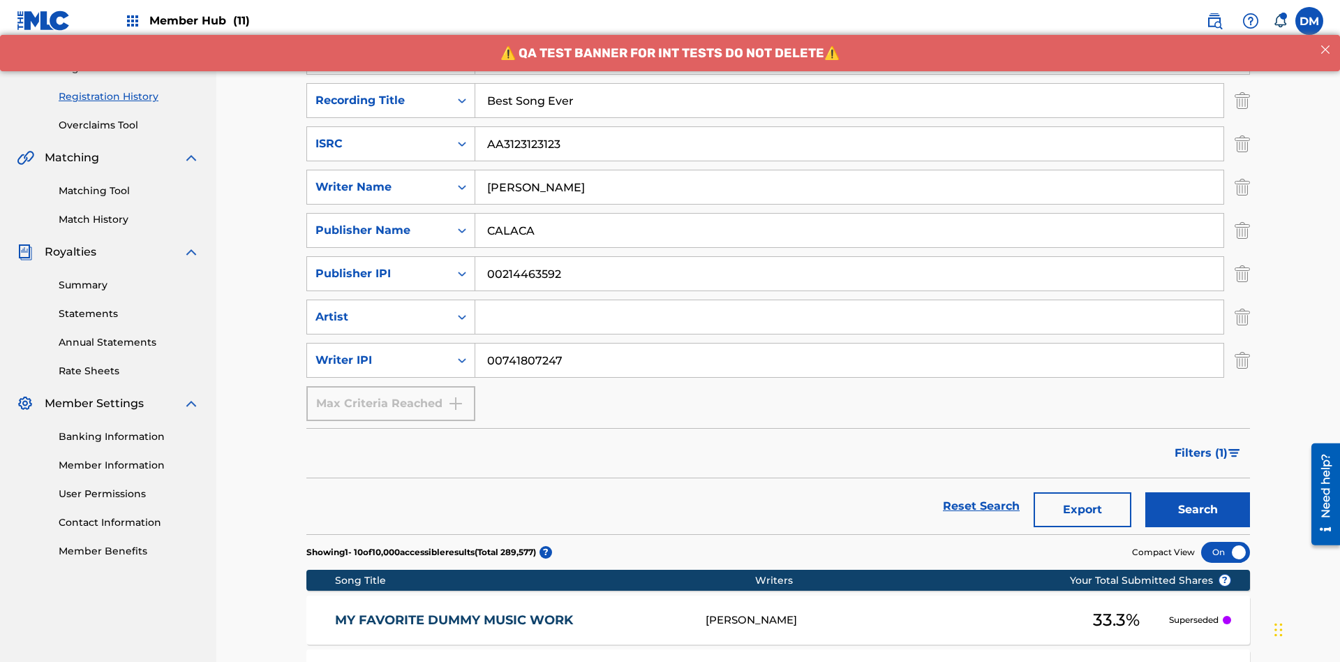
type input "Best Song Ever"
click at [849, 300] on input "Search Form" at bounding box center [849, 317] width 748 height 34
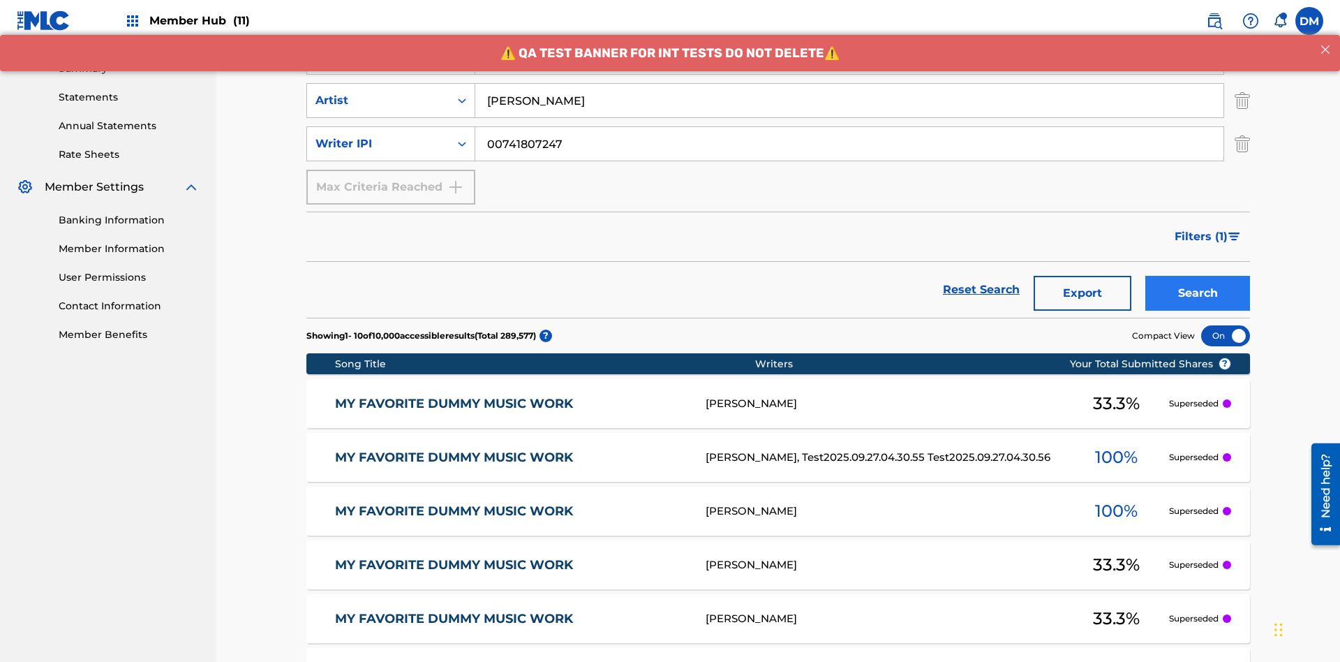
type input "[PERSON_NAME]"
click at [1198, 276] on button "Search" at bounding box center [1197, 293] width 105 height 35
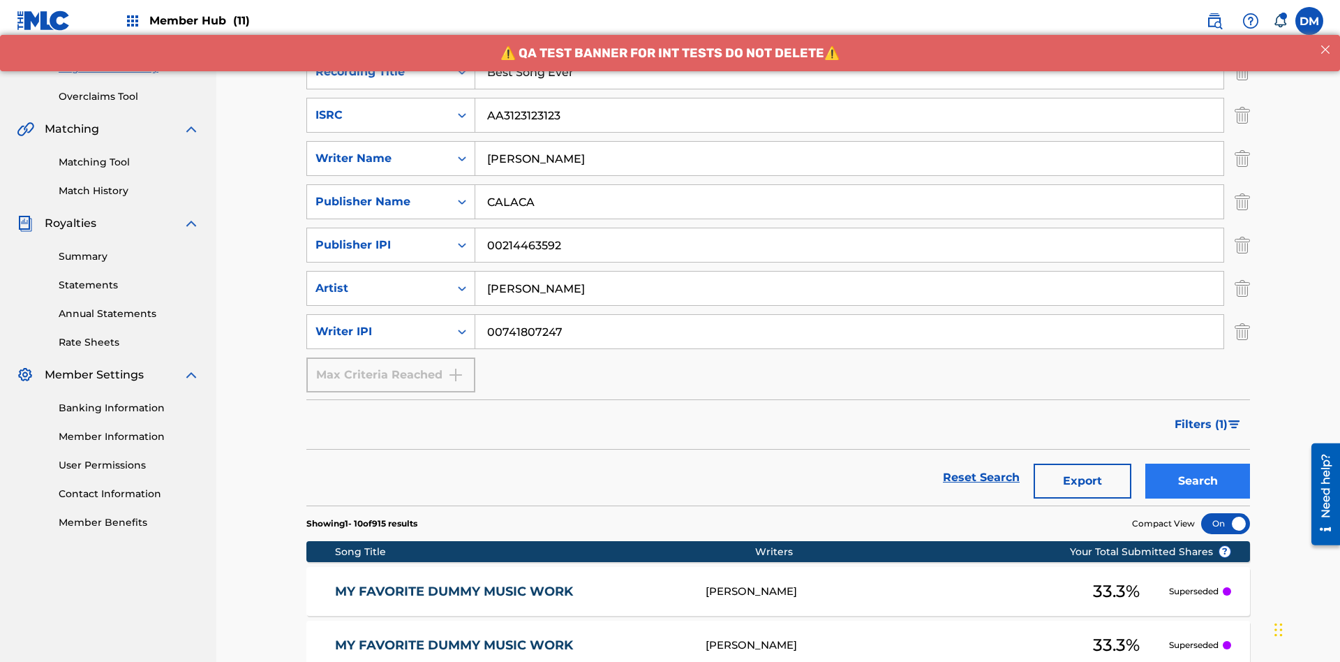
scroll to position [681, 0]
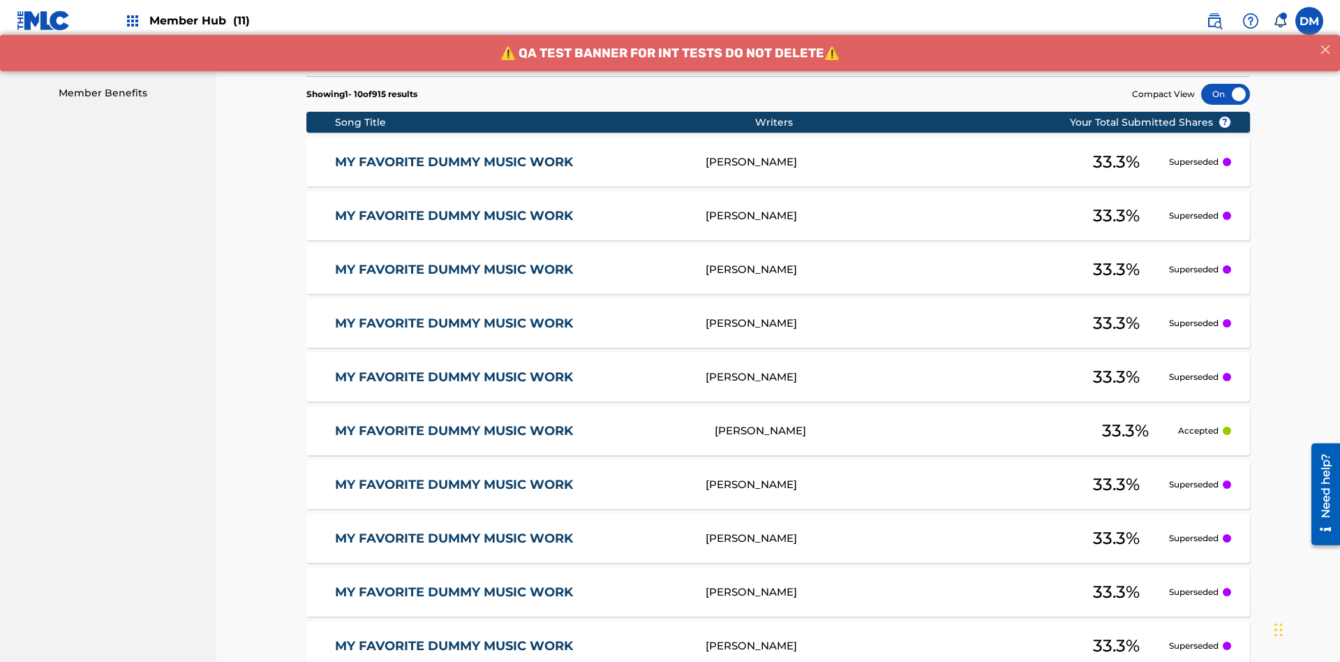
click at [1226, 94] on div at bounding box center [1225, 94] width 49 height 21
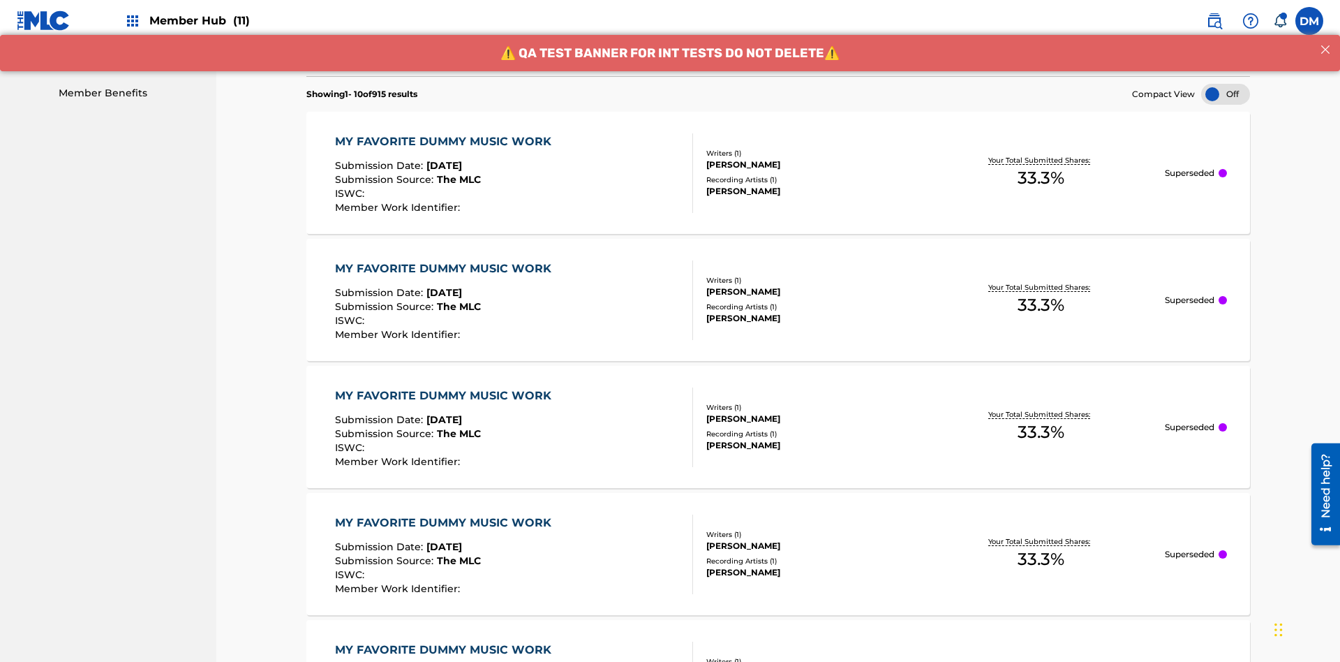
click at [445, 133] on div "MY FAVORITE DUMMY MUSIC WORK" at bounding box center [446, 141] width 223 height 17
